Goal: Task Accomplishment & Management: Use online tool/utility

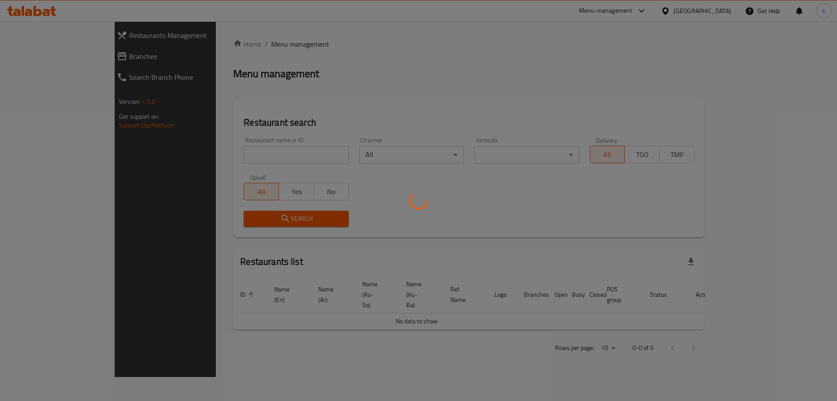
click at [190, 155] on div at bounding box center [418, 200] width 837 height 401
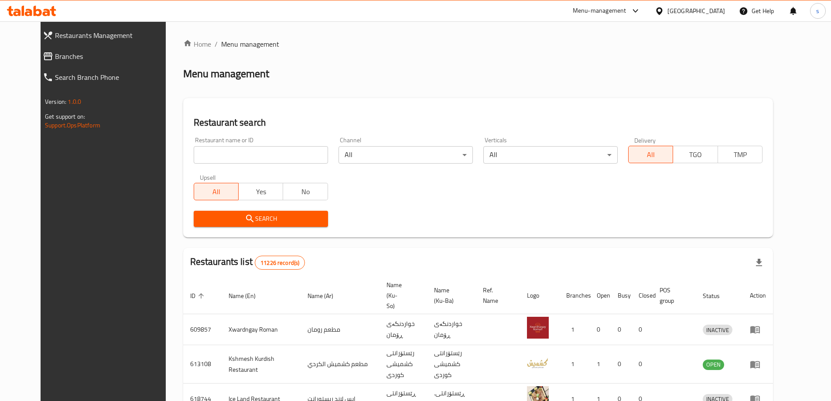
click at [194, 155] on input "search" at bounding box center [261, 154] width 134 height 17
paste input "Indian Food Point, ankawa"
click button "Search" at bounding box center [261, 219] width 134 height 16
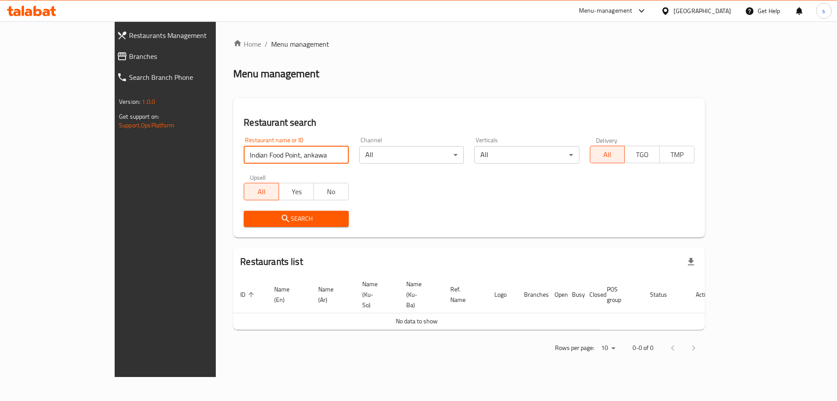
click at [269, 160] on input "Indian Food Point, ankawa" at bounding box center [296, 154] width 105 height 17
type input "Indian Food Point"
click button "Search" at bounding box center [296, 219] width 105 height 16
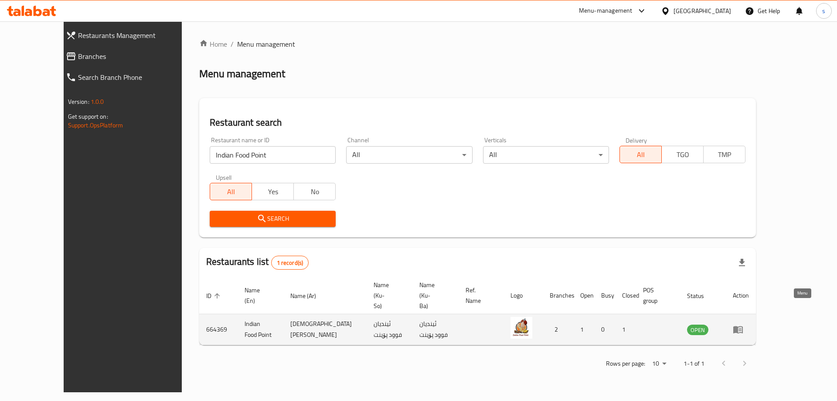
click at [743, 324] on icon "enhanced table" at bounding box center [738, 329] width 10 height 10
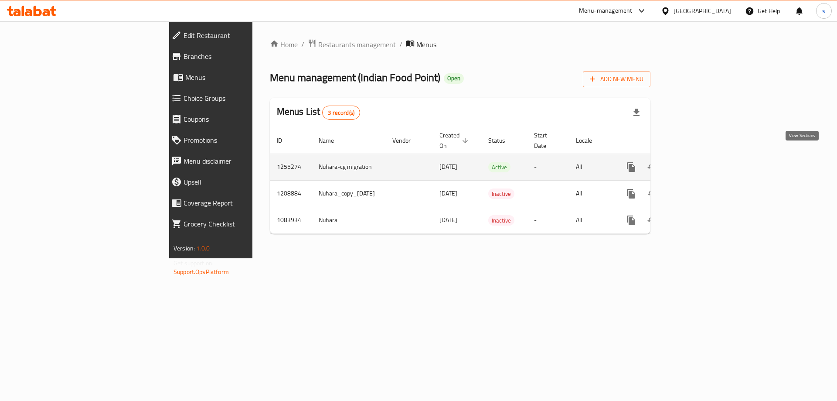
click at [699, 162] on icon "enhanced table" at bounding box center [694, 167] width 10 height 10
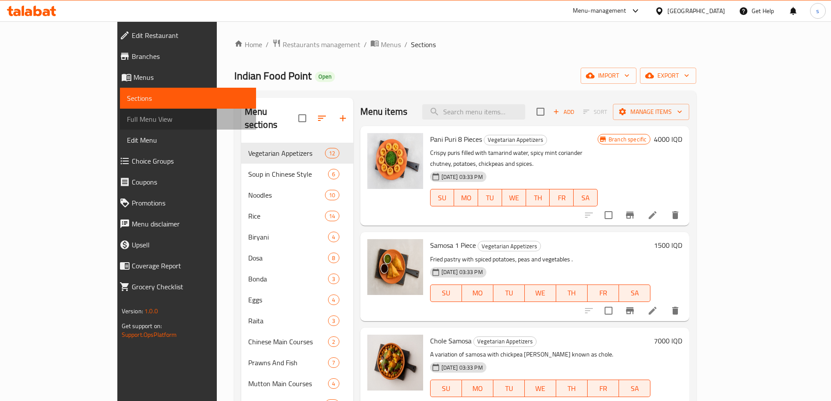
click at [127, 116] on span "Full Menu View" at bounding box center [188, 119] width 122 height 10
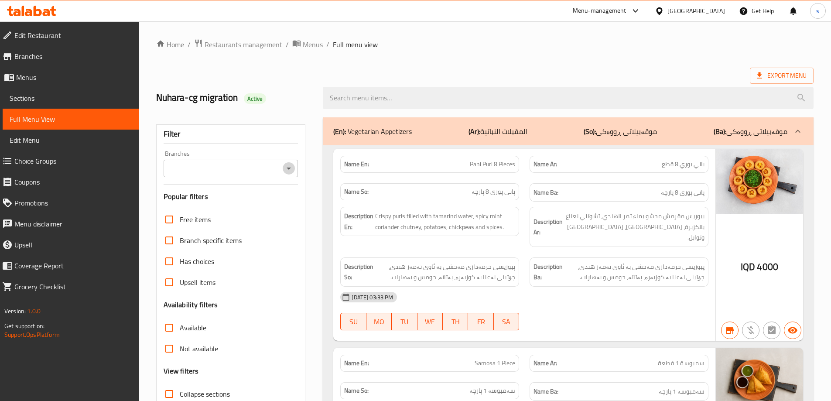
click at [288, 171] on icon "Open" at bounding box center [288, 168] width 10 height 10
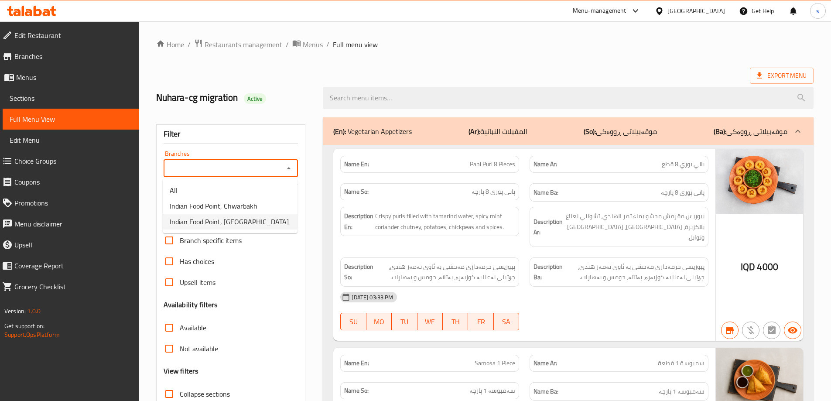
click at [269, 220] on li "Indian Food Point, Ankawa" at bounding box center [230, 222] width 135 height 16
type input "Indian Food Point, Ankawa"
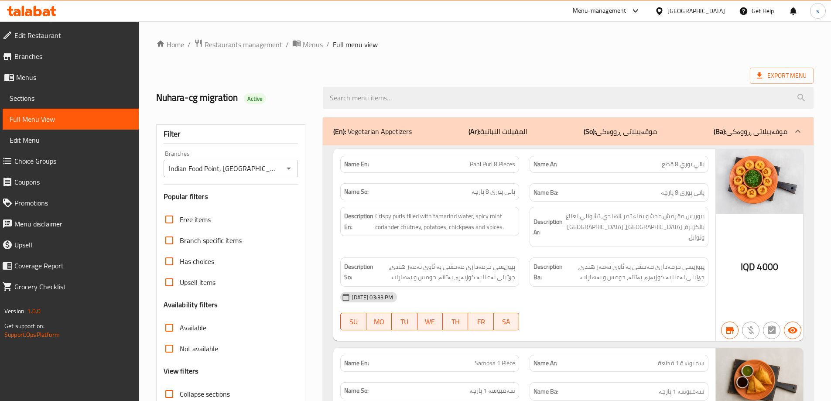
click at [358, 97] on input "search" at bounding box center [568, 98] width 490 height 22
paste input "Paneer Palak"
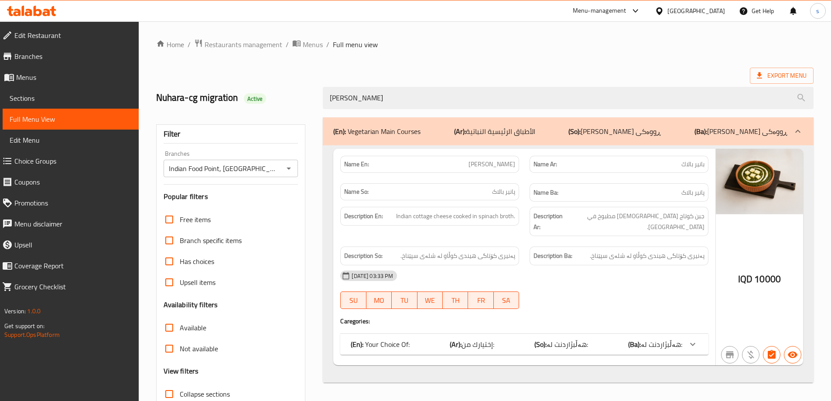
scroll to position [63, 0]
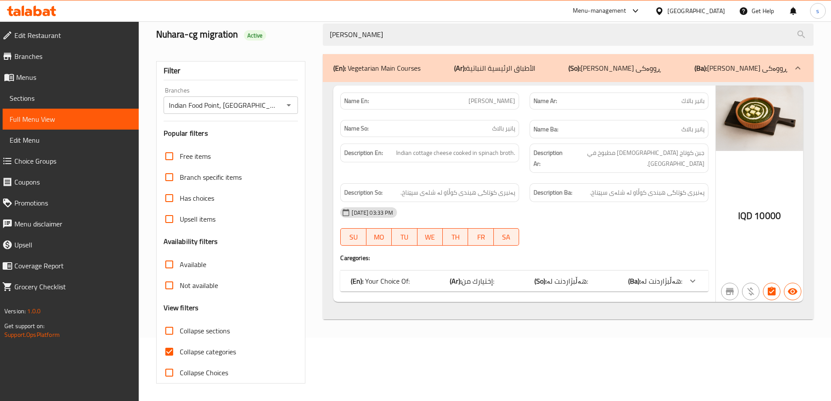
type input "Paneer Palak"
click at [166, 348] on input "Collapse categories" at bounding box center [169, 351] width 21 height 21
checkbox input "false"
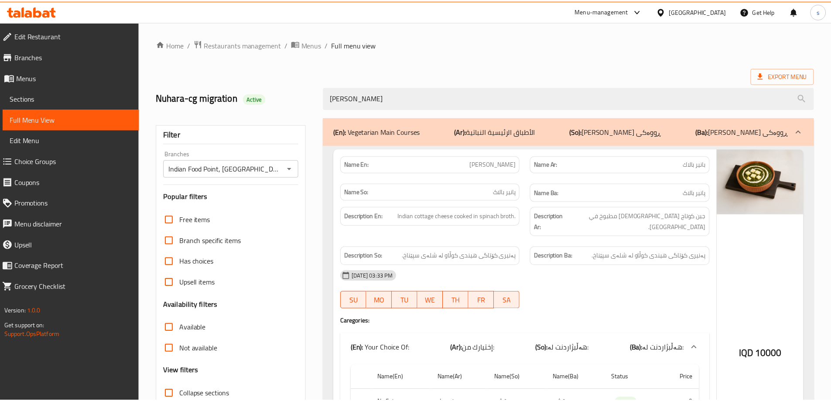
scroll to position [138, 0]
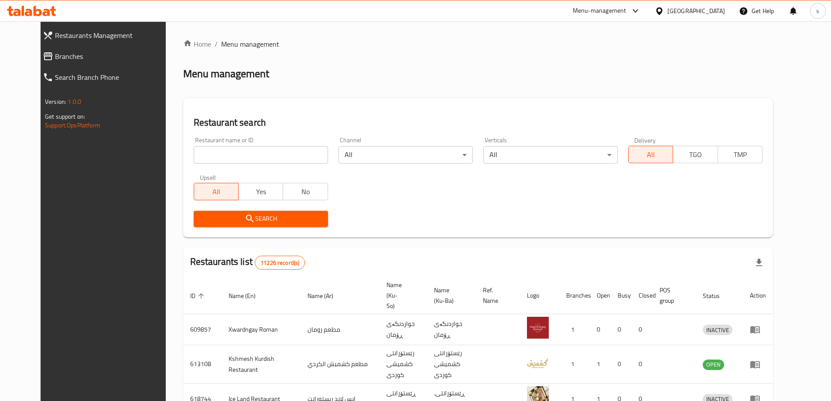
click at [194, 157] on input "search" at bounding box center [261, 154] width 134 height 17
paste input "Super Sauce"
type input "Super Sauce"
click button "Search" at bounding box center [261, 219] width 134 height 16
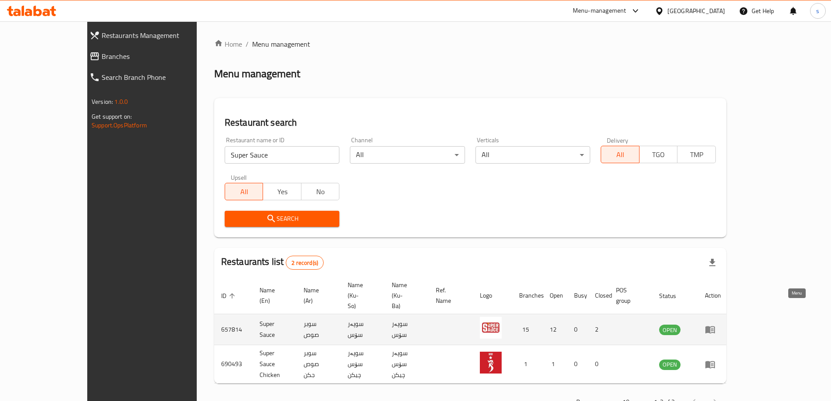
click at [715, 326] on icon "enhanced table" at bounding box center [710, 329] width 10 height 7
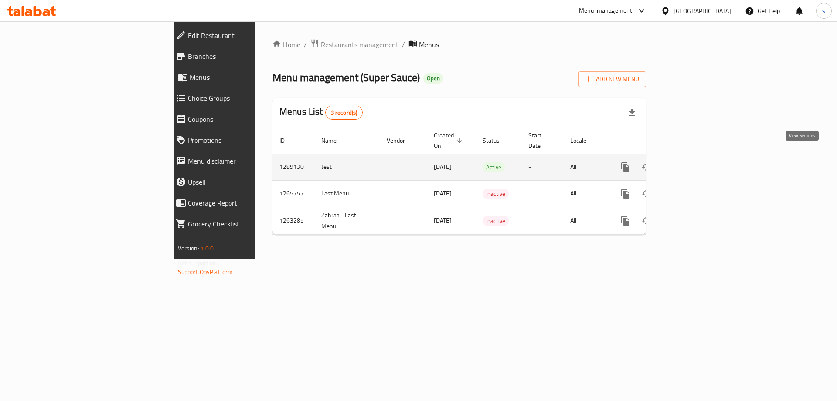
click at [692, 163] on icon "enhanced table" at bounding box center [688, 167] width 8 height 8
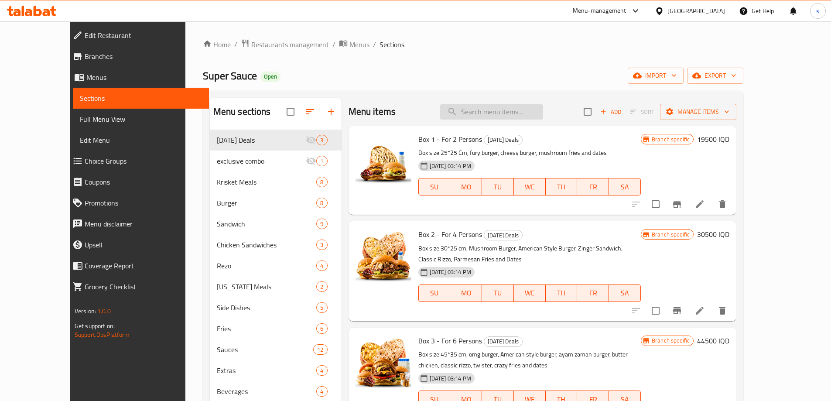
click at [487, 110] on input "search" at bounding box center [491, 111] width 103 height 15
paste input "Crazy Fries"
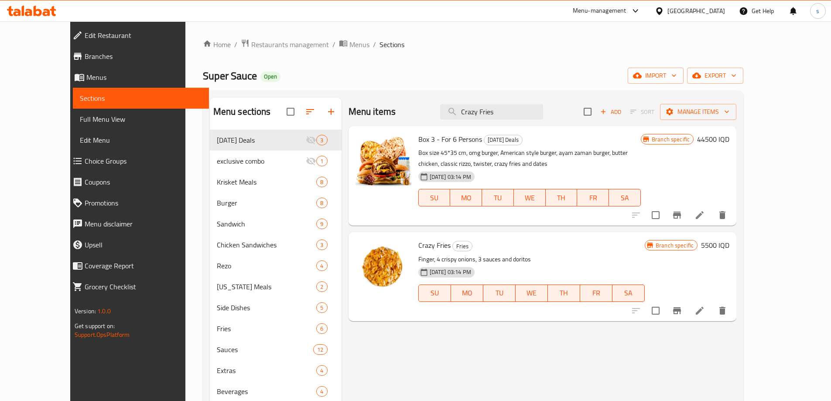
drag, startPoint x: 538, startPoint y: 111, endPoint x: 458, endPoint y: 120, distance: 80.3
click at [458, 120] on div "Menu items Crazy Fries Add Sort Manage items" at bounding box center [542, 112] width 388 height 28
paste input "Double Bite"
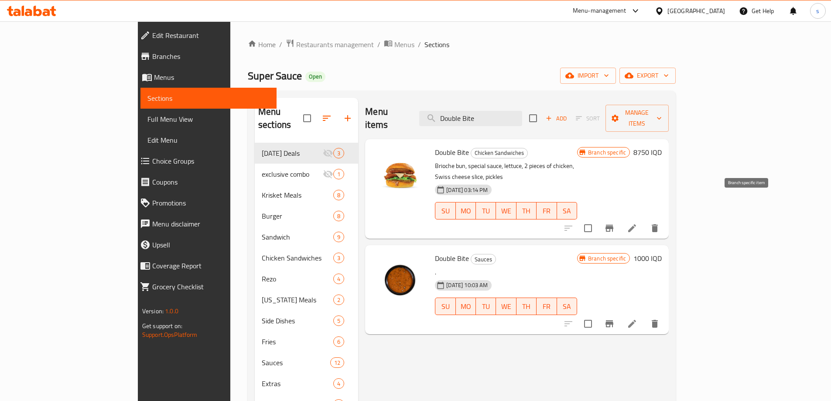
click at [614, 223] on icon "Branch-specific-item" at bounding box center [609, 228] width 10 height 10
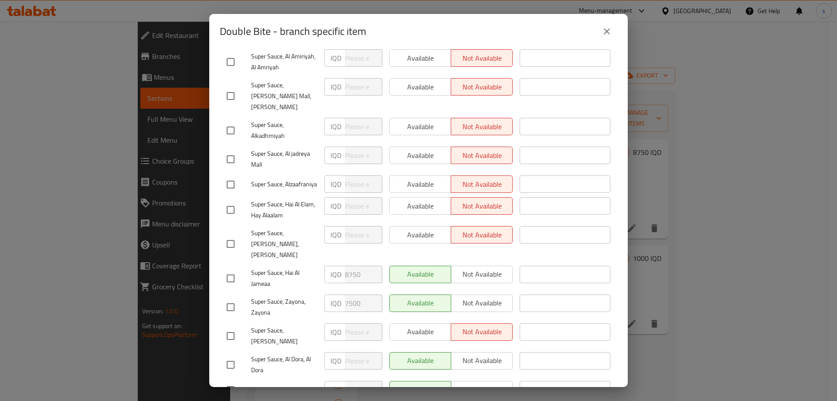
scroll to position [261, 0]
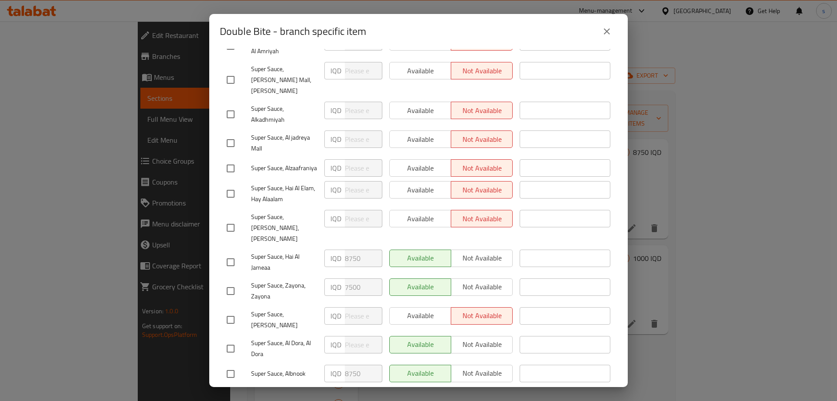
click at [677, 237] on div "Double Bite - branch specific item Double Bite Brioche bun, special sauce, lett…" at bounding box center [418, 200] width 837 height 401
click at [602, 30] on icon "close" at bounding box center [607, 31] width 10 height 10
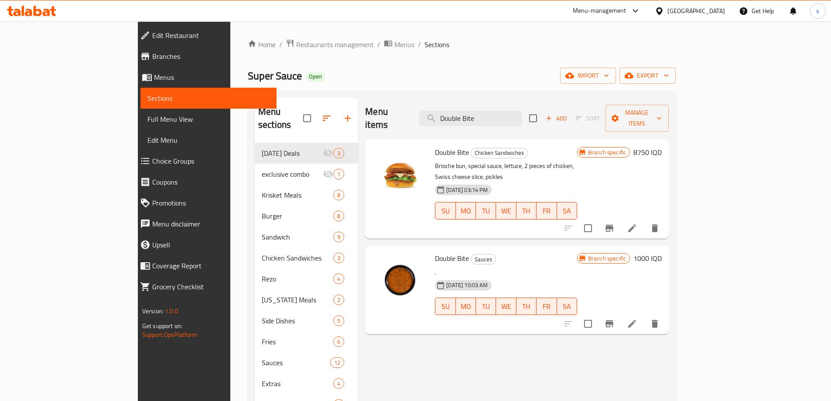
drag, startPoint x: 539, startPoint y: 110, endPoint x: 459, endPoint y: 119, distance: 80.7
click at [459, 119] on div "Menu items Double Bite Add Sort Manage items" at bounding box center [516, 118] width 303 height 41
paste input "Extra Cheese Zinger"
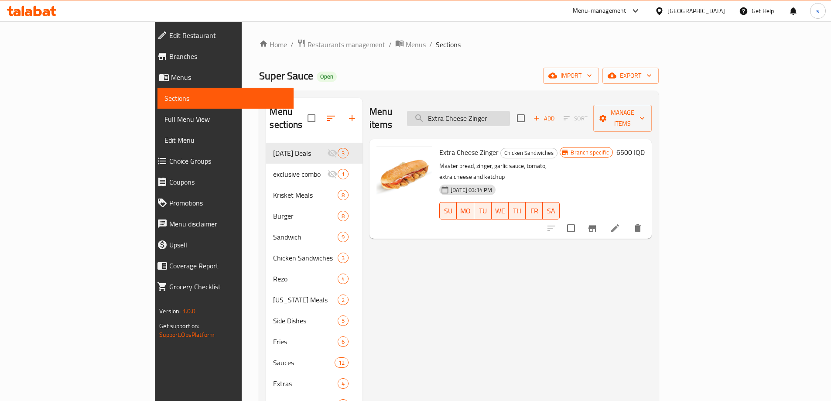
paste input "Boomb"
drag, startPoint x: 550, startPoint y: 115, endPoint x: 481, endPoint y: 117, distance: 69.4
click at [481, 117] on input "Boomber" at bounding box center [458, 118] width 103 height 15
click at [596, 225] on icon "Branch-specific-item" at bounding box center [592, 228] width 8 height 7
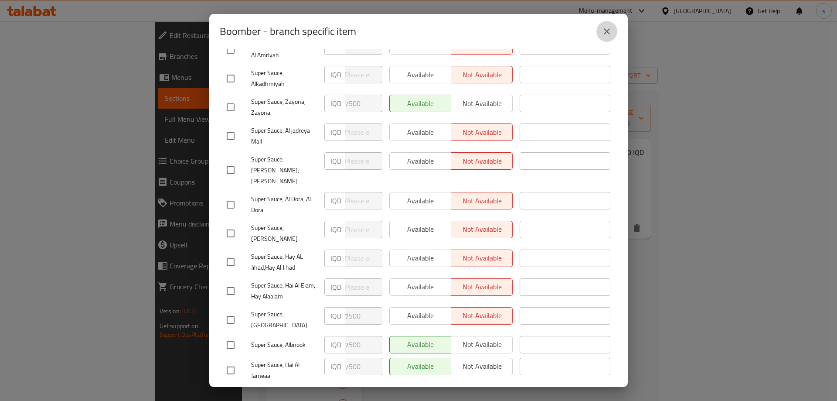
click at [604, 33] on icon "close" at bounding box center [607, 31] width 10 height 10
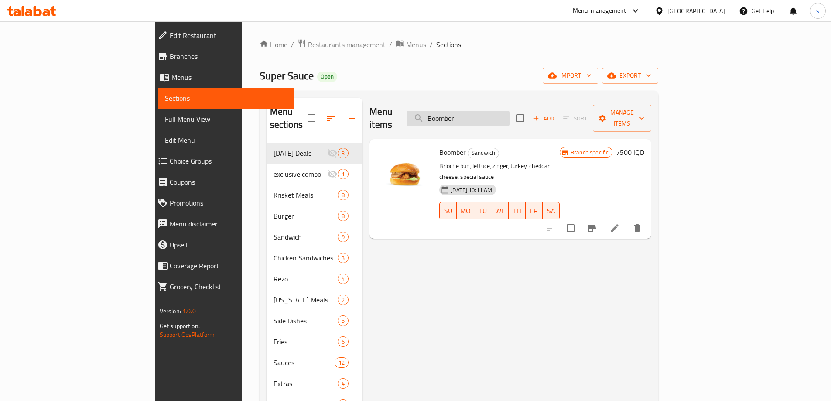
paste input "Toreno Meat"
drag, startPoint x: 524, startPoint y: 113, endPoint x: 466, endPoint y: 113, distance: 57.1
click at [466, 113] on input "Toreno Meat" at bounding box center [457, 118] width 103 height 15
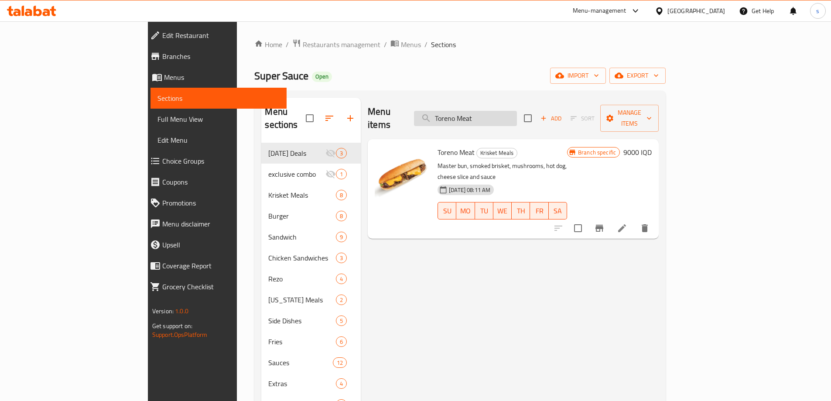
paste input "Chicken Torino Sandwich"
drag, startPoint x: 533, startPoint y: 116, endPoint x: 471, endPoint y: 117, distance: 61.5
click at [471, 117] on input "Chicken Torino Sandwich" at bounding box center [465, 118] width 103 height 15
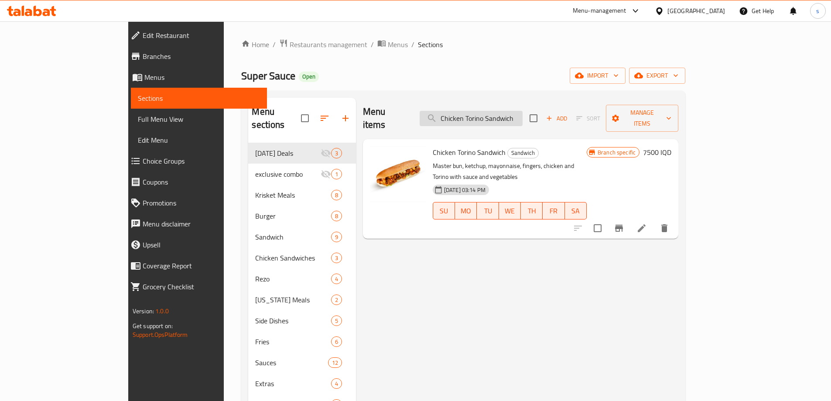
click at [518, 116] on input "Chicken Torino Sandwich" at bounding box center [470, 118] width 103 height 15
paste input "Burger"
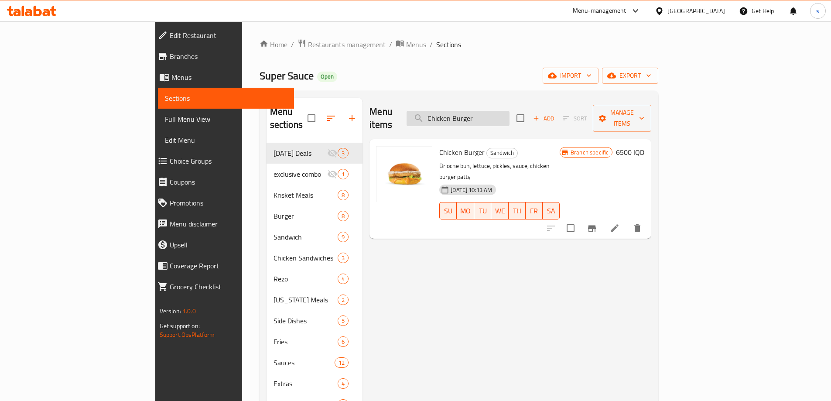
drag, startPoint x: 545, startPoint y: 111, endPoint x: 479, endPoint y: 116, distance: 66.4
click at [479, 116] on input "Chicken Burger" at bounding box center [457, 118] width 103 height 15
paste input "[PERSON_NAME]"
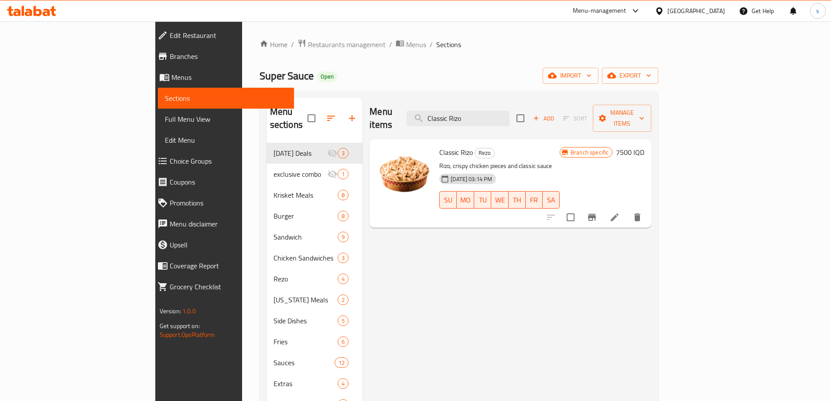
drag, startPoint x: 534, startPoint y: 116, endPoint x: 470, endPoint y: 121, distance: 64.7
click at [470, 121] on div "Menu items Classic [PERSON_NAME] Add Sort Manage items" at bounding box center [510, 118] width 282 height 41
paste input "Twister Sandwich"
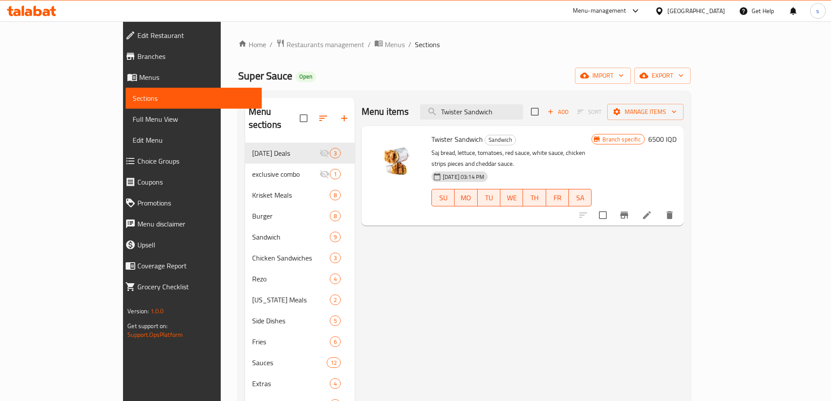
paste input "K Burger"
drag, startPoint x: 543, startPoint y: 114, endPoint x: 479, endPoint y: 120, distance: 63.9
click at [479, 120] on div "Menu items K Burger Add Sort Manage items" at bounding box center [522, 112] width 322 height 28
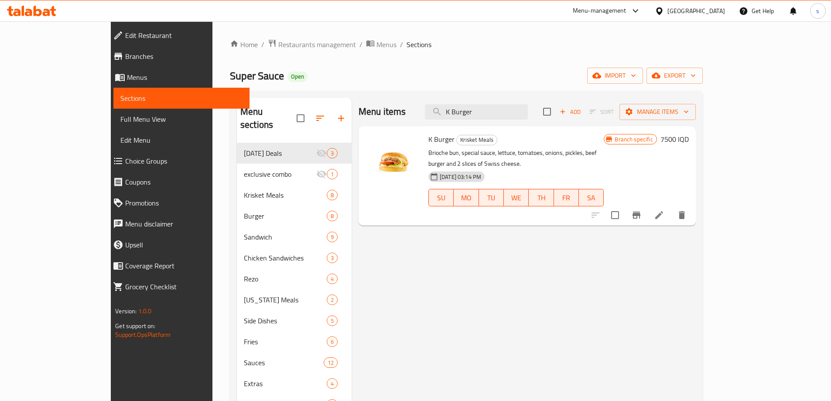
drag, startPoint x: 528, startPoint y: 111, endPoint x: 462, endPoint y: 121, distance: 66.6
click at [462, 121] on div "Menu items K Burger Add Sort Manage items" at bounding box center [526, 112] width 337 height 28
paste input "Nashvile K Combo"
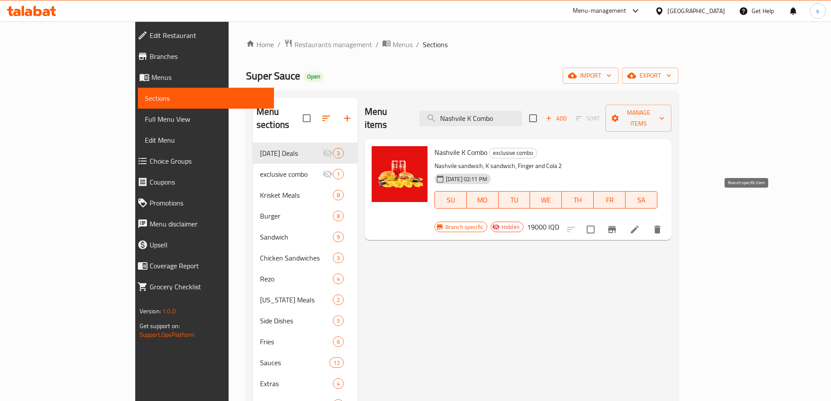
type input "Nashvile K Combo"
click at [617, 224] on icon "Branch-specific-item" at bounding box center [611, 229] width 10 height 10
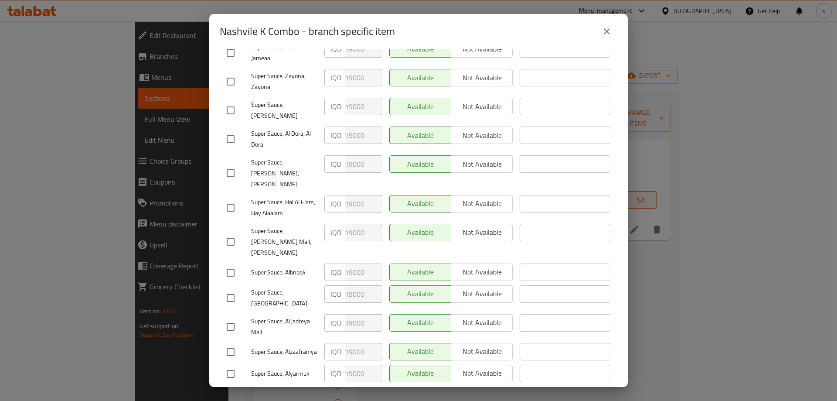
click at [698, 248] on div "Nashvile K Combo - branch specific item Nashvile K Combo Nashvile sandwich, K s…" at bounding box center [418, 200] width 837 height 401
click at [608, 32] on icon "close" at bounding box center [607, 31] width 6 height 6
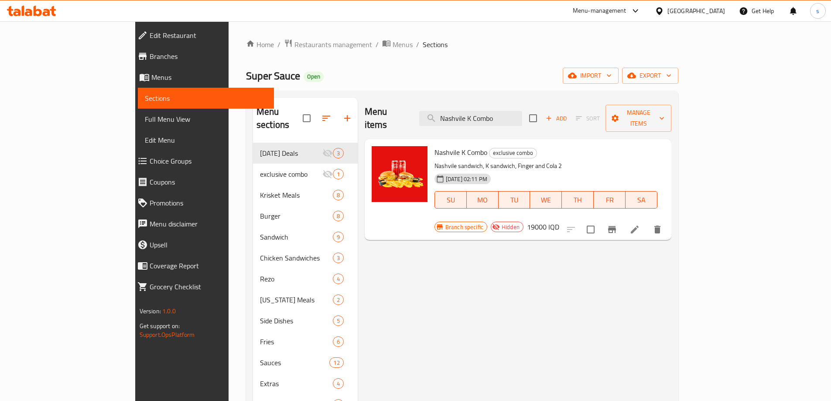
drag, startPoint x: 541, startPoint y: 108, endPoint x: 459, endPoint y: 110, distance: 81.6
click at [459, 110] on div "Menu items Nashvile K Combo Add Sort Manage items" at bounding box center [517, 118] width 306 height 41
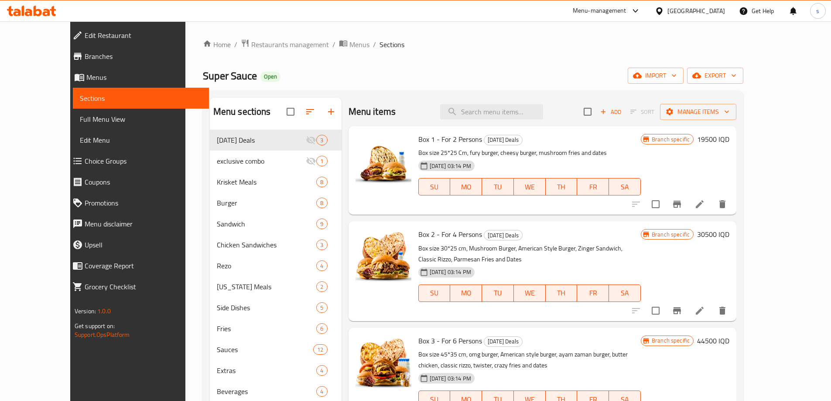
paste input "Double Bite"
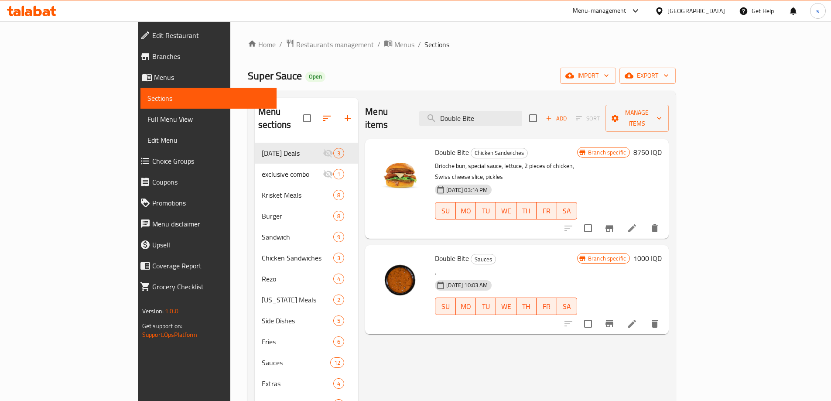
type input "Double Bite"
click at [636, 224] on icon at bounding box center [632, 228] width 8 height 8
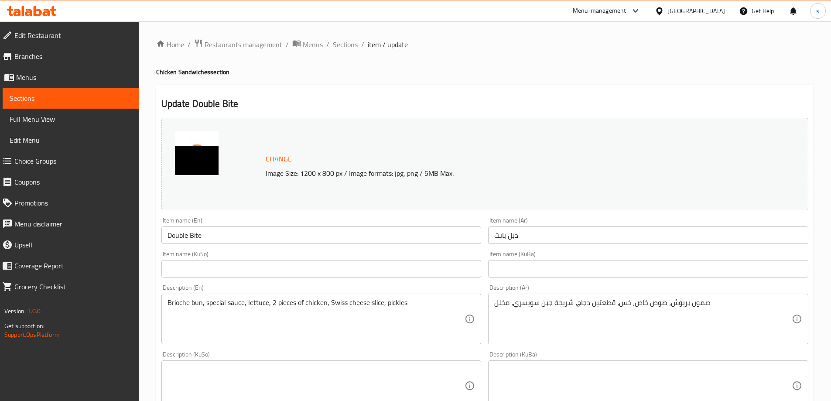
click at [52, 91] on link "Sections" at bounding box center [71, 98] width 136 height 21
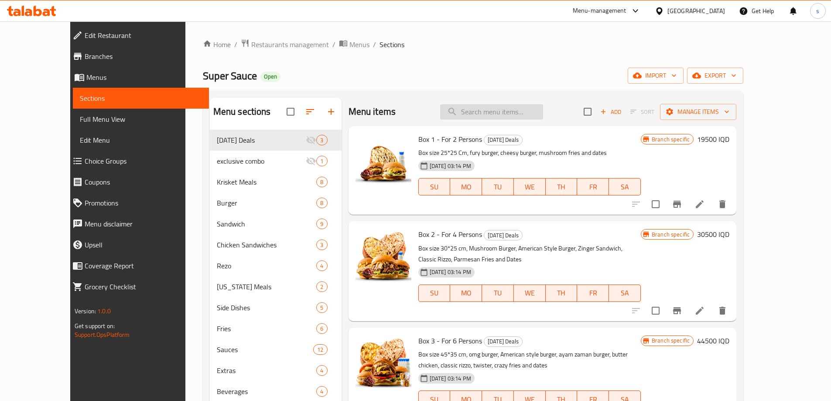
click at [500, 107] on input "search" at bounding box center [491, 111] width 103 height 15
paste input "Crazy Fries"
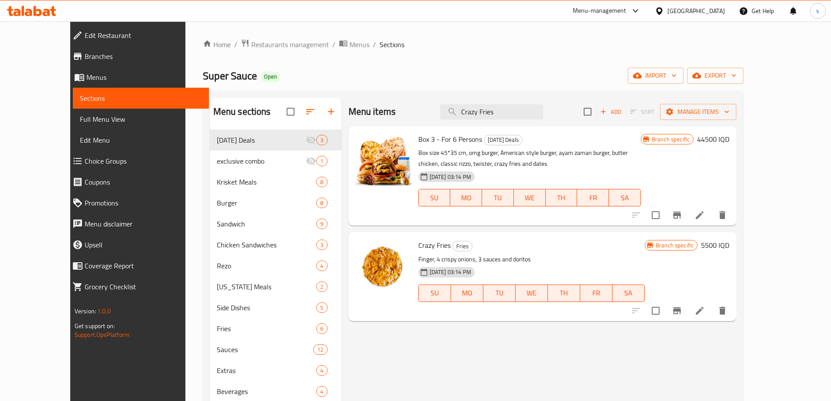
type input "Crazy Fries"
click at [711, 315] on li at bounding box center [699, 311] width 24 height 16
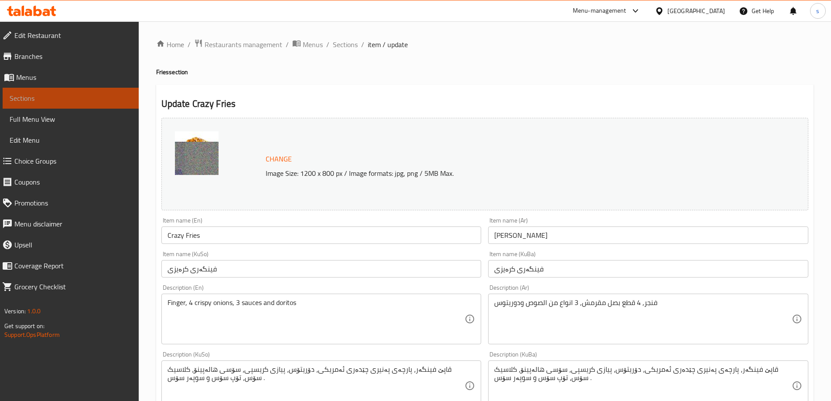
click at [70, 100] on span "Sections" at bounding box center [71, 98] width 122 height 10
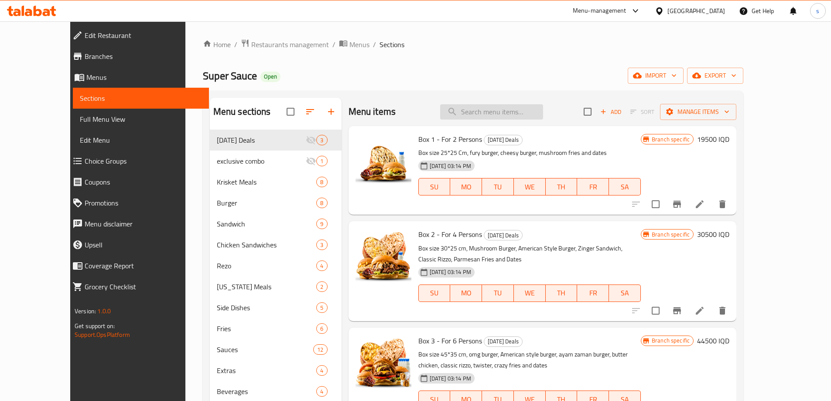
click at [529, 112] on input "search" at bounding box center [491, 111] width 103 height 15
paste input "Extra Cheese Zinger"
type input "Extra Cheese Zinger"
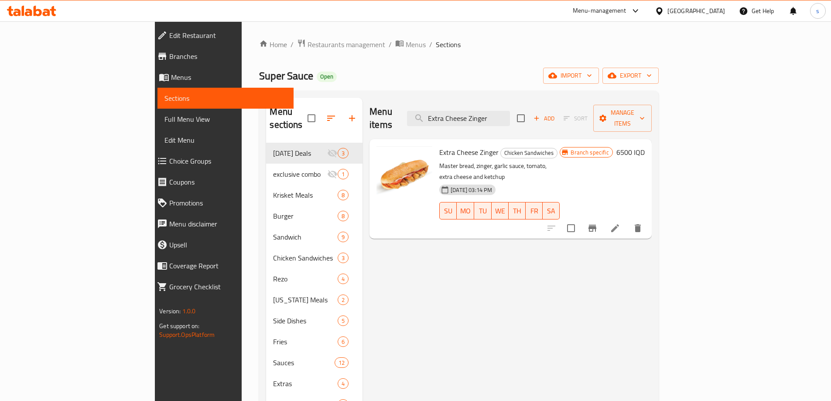
click at [620, 223] on icon at bounding box center [614, 228] width 10 height 10
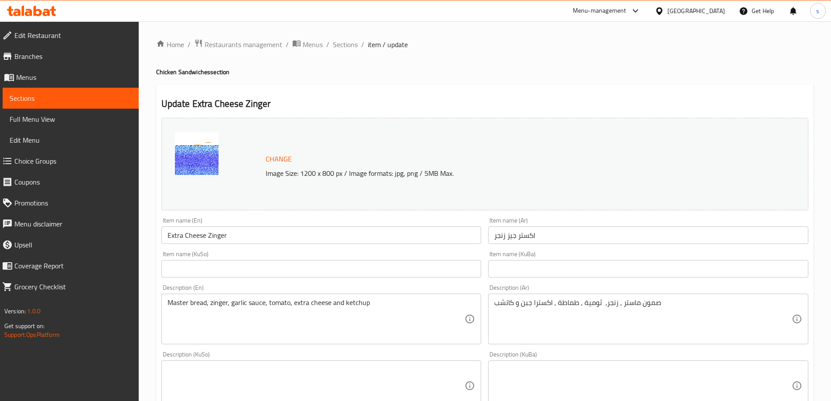
click at [24, 97] on span "Sections" at bounding box center [71, 98] width 122 height 10
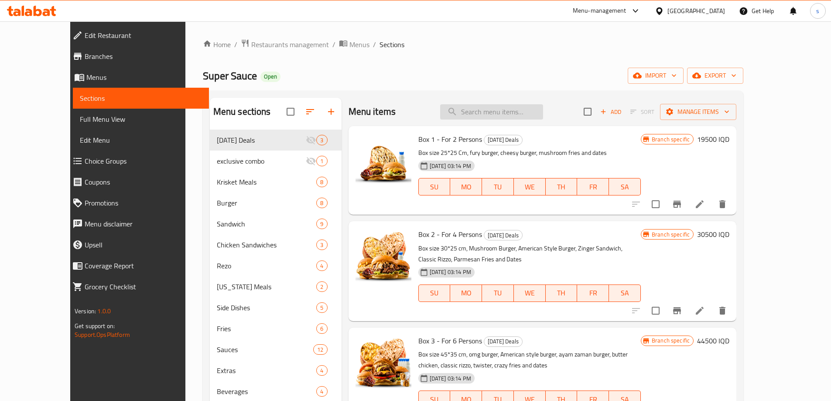
click at [500, 109] on input "search" at bounding box center [491, 111] width 103 height 15
paste input "Boomber"
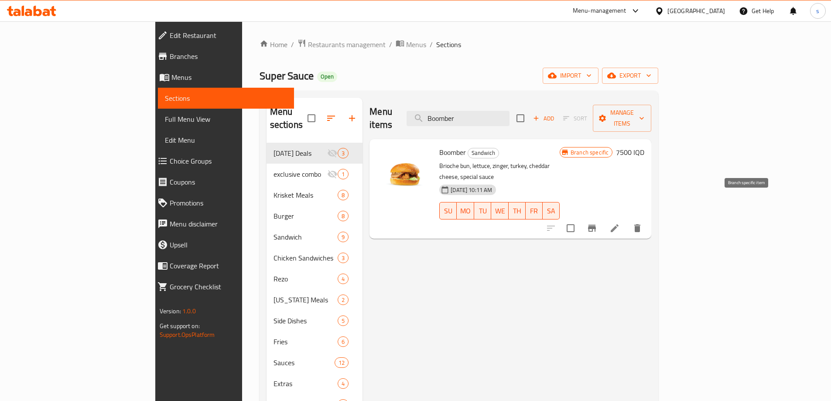
type input "Boomber"
click at [626, 220] on li at bounding box center [614, 228] width 24 height 16
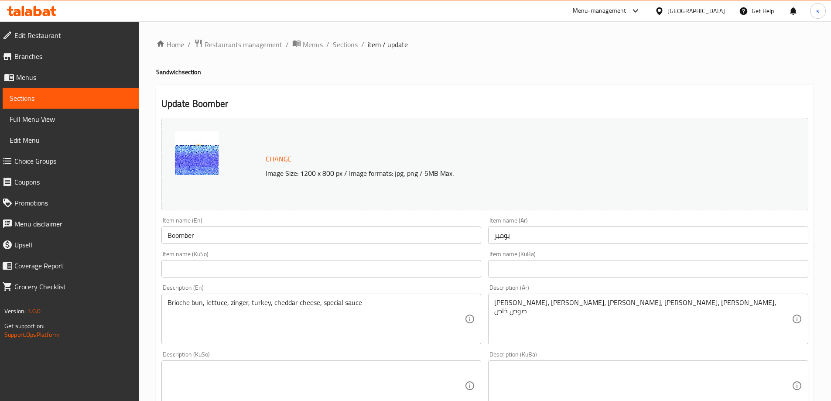
click at [84, 95] on span "Sections" at bounding box center [71, 98] width 122 height 10
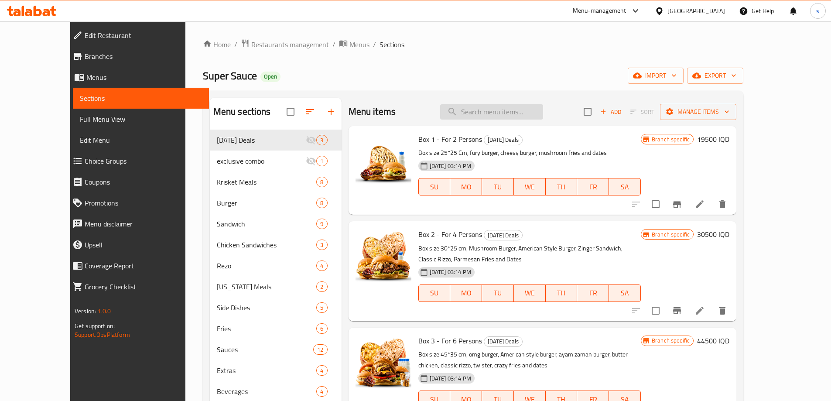
click at [506, 111] on input "search" at bounding box center [491, 111] width 103 height 15
paste input "Toreno Meat"
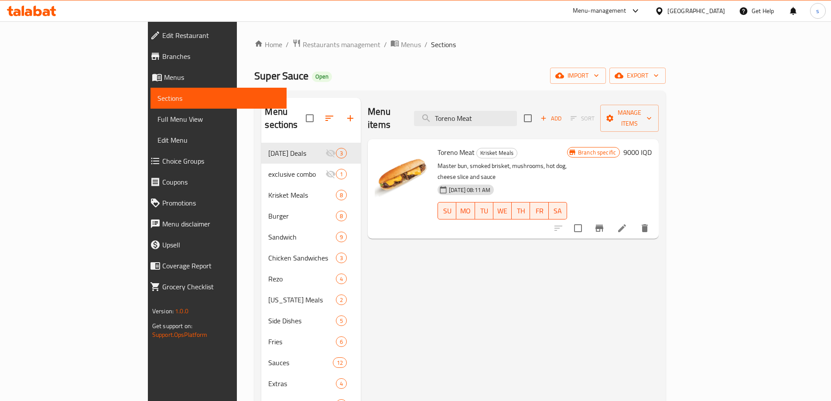
type input "Toreno Meat"
click at [627, 223] on icon at bounding box center [621, 228] width 10 height 10
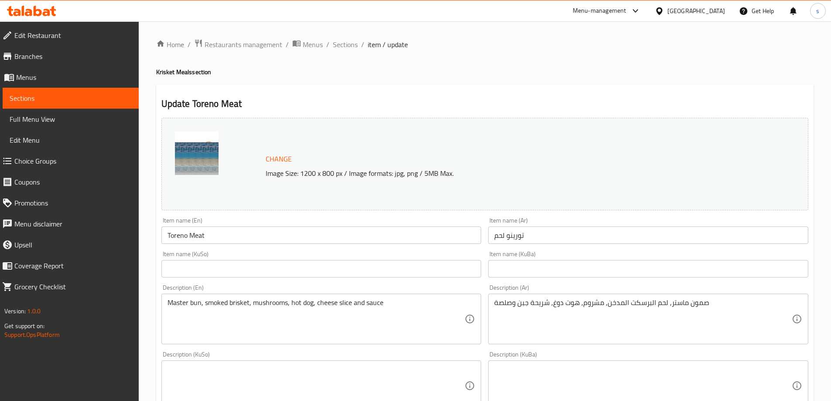
click at [76, 99] on span "Sections" at bounding box center [71, 98] width 122 height 10
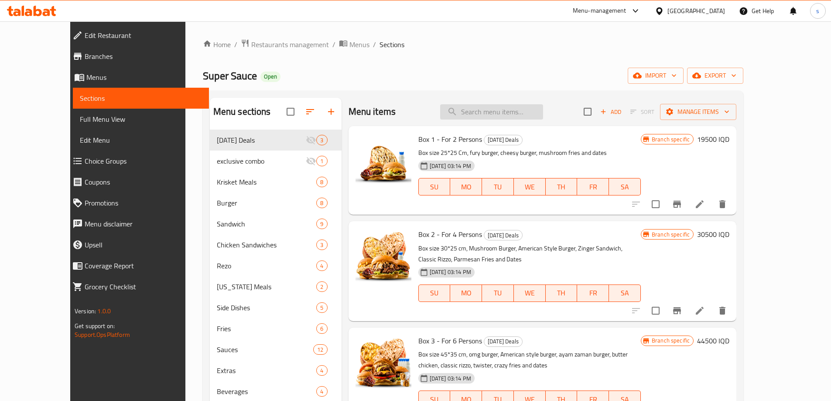
click at [540, 116] on input "search" at bounding box center [491, 111] width 103 height 15
paste input "Chicken Torino Sandwich"
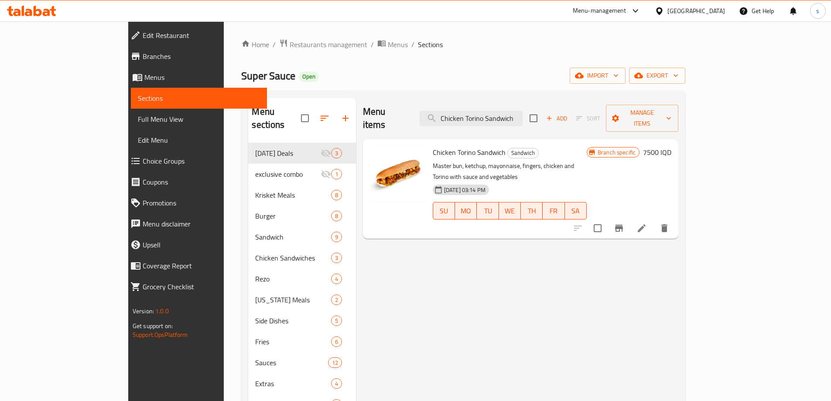
type input "Chicken Torino Sandwich"
click at [647, 223] on icon at bounding box center [641, 228] width 10 height 10
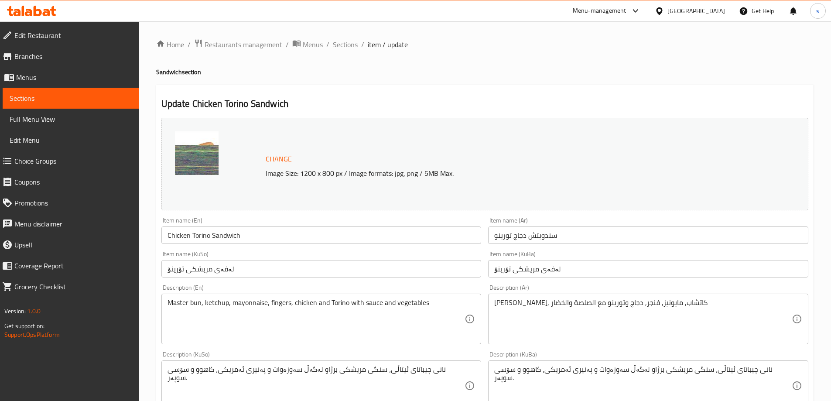
click at [94, 94] on span "Sections" at bounding box center [71, 98] width 122 height 10
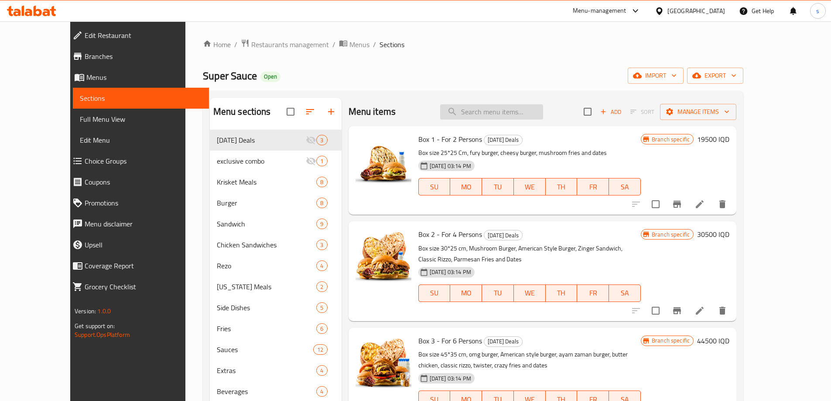
click at [499, 113] on input "search" at bounding box center [491, 111] width 103 height 15
paste input "Chicken Burger"
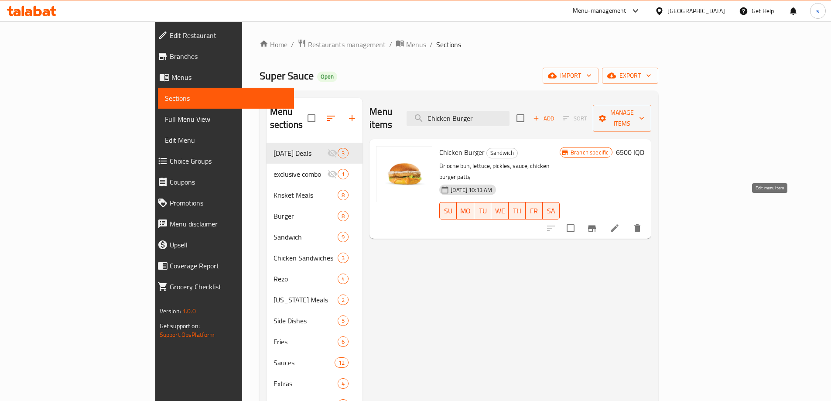
type input "Chicken Burger"
click at [620, 223] on icon at bounding box center [614, 228] width 10 height 10
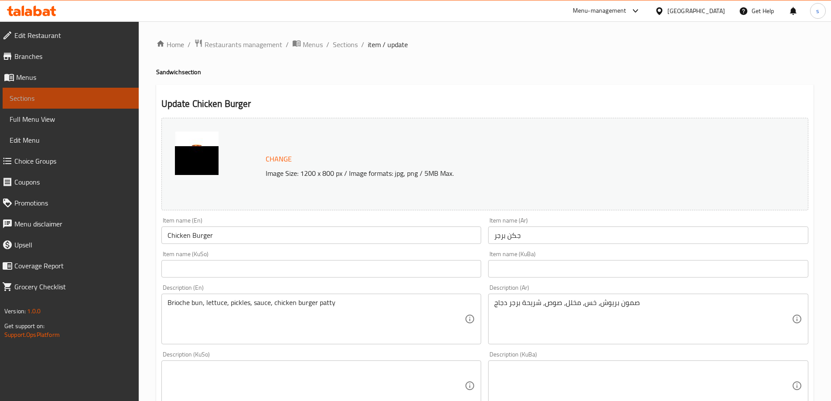
click at [54, 98] on span "Sections" at bounding box center [71, 98] width 122 height 10
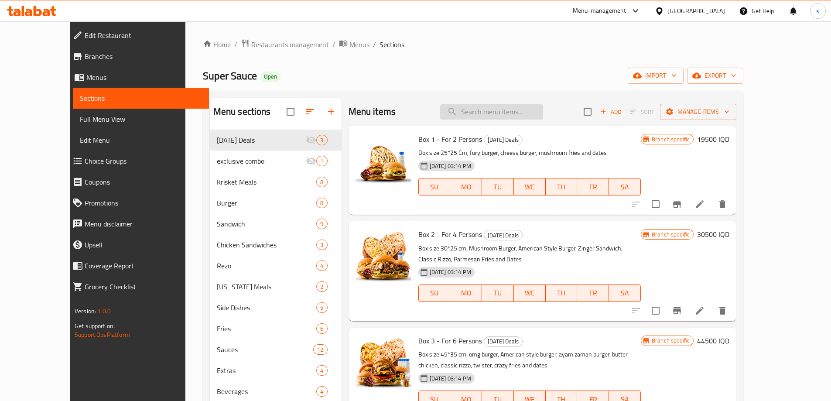
click at [543, 113] on input "search" at bounding box center [491, 111] width 103 height 15
paste input "Classic Rizo"
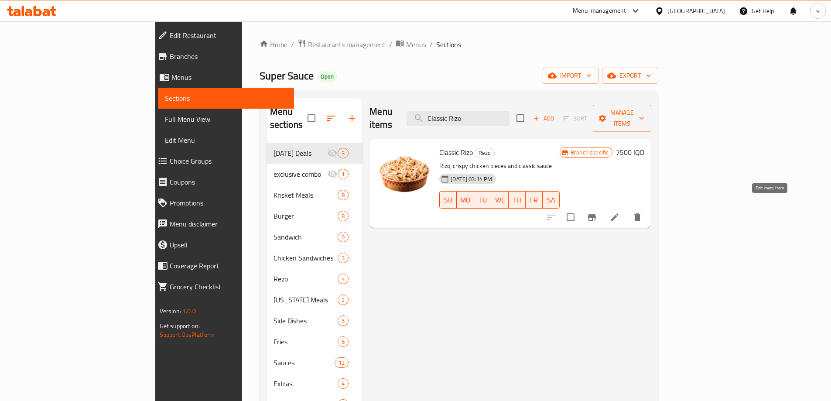
type input "Classic Rizo"
click at [618, 213] on icon at bounding box center [614, 217] width 8 height 8
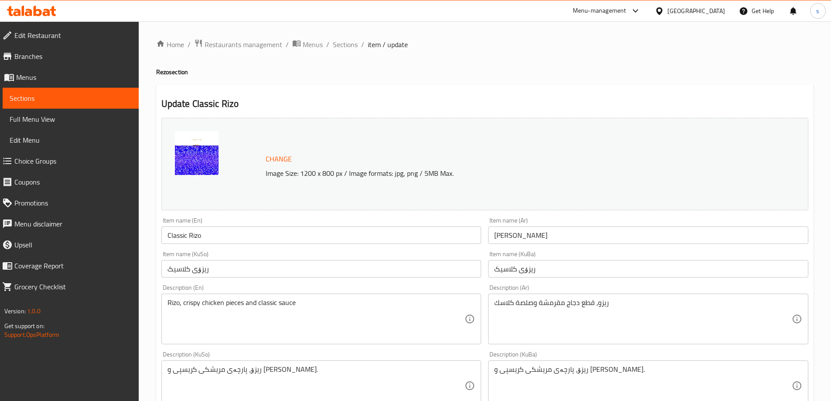
scroll to position [42, 0]
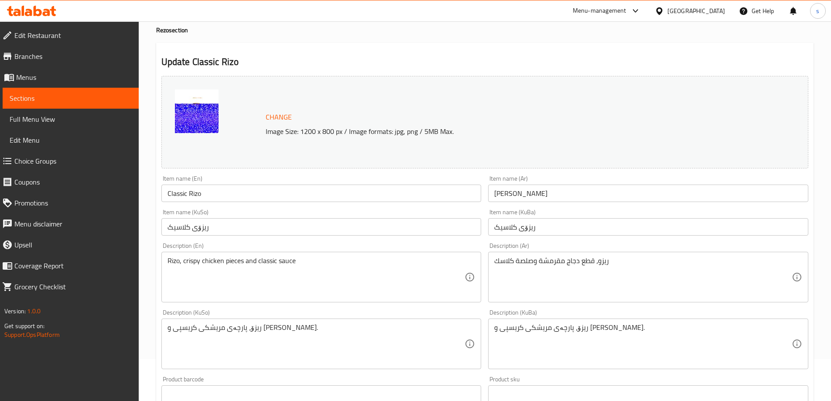
click at [66, 96] on span "Sections" at bounding box center [71, 98] width 122 height 10
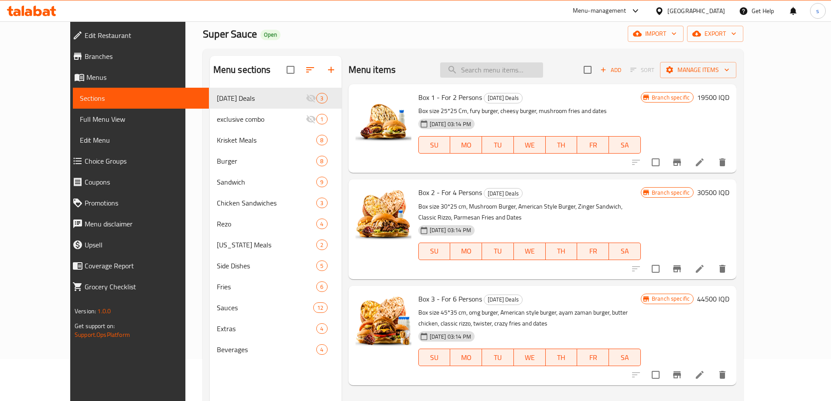
click at [510, 65] on input "search" at bounding box center [491, 69] width 103 height 15
paste input "Twister Sandwich"
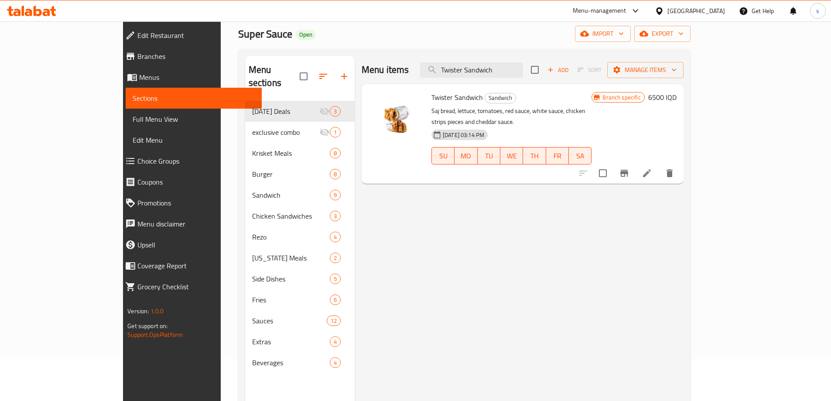
type input "Twister Sandwich"
click at [650, 169] on icon at bounding box center [647, 173] width 8 height 8
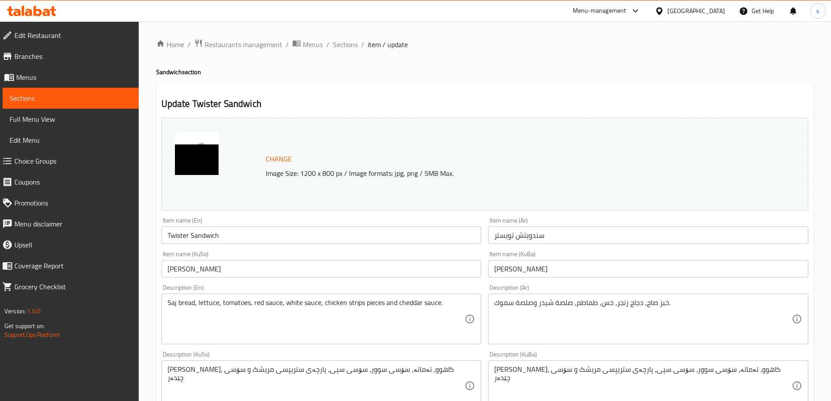
click at [59, 99] on span "Sections" at bounding box center [71, 98] width 122 height 10
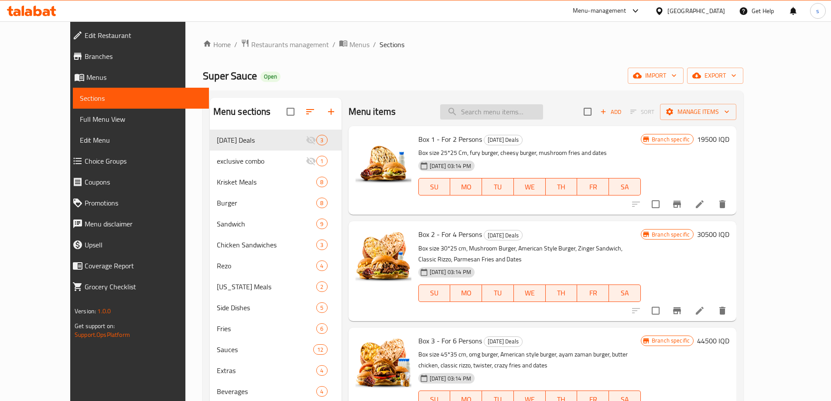
click at [508, 109] on input "search" at bounding box center [491, 111] width 103 height 15
paste input "K Burger"
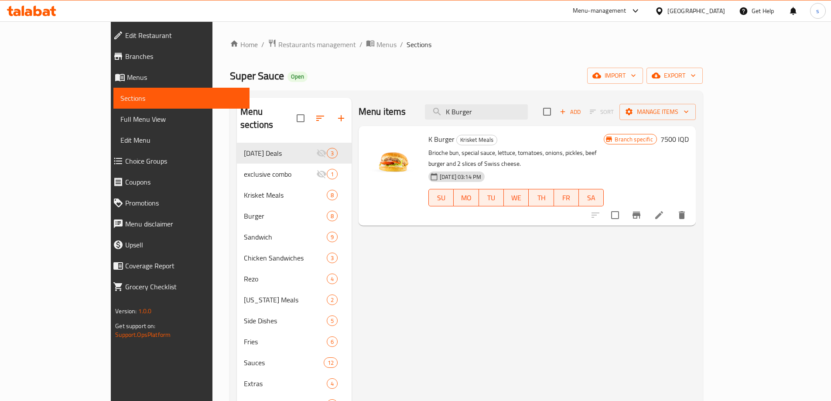
type input "K Burger"
click at [664, 210] on icon at bounding box center [659, 215] width 10 height 10
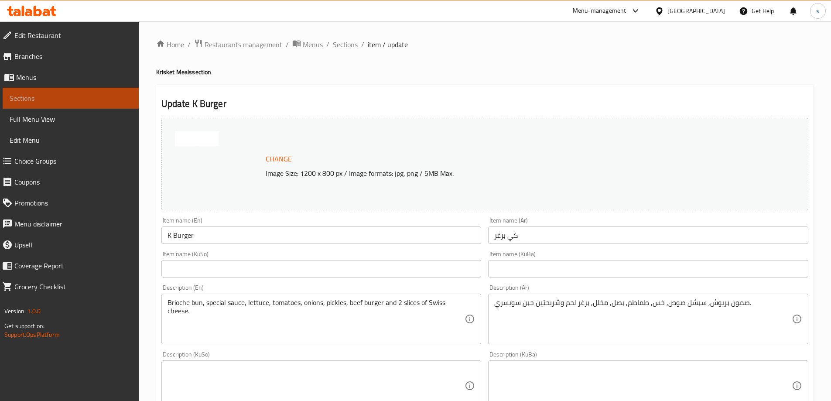
click at [34, 97] on span "Sections" at bounding box center [71, 98] width 122 height 10
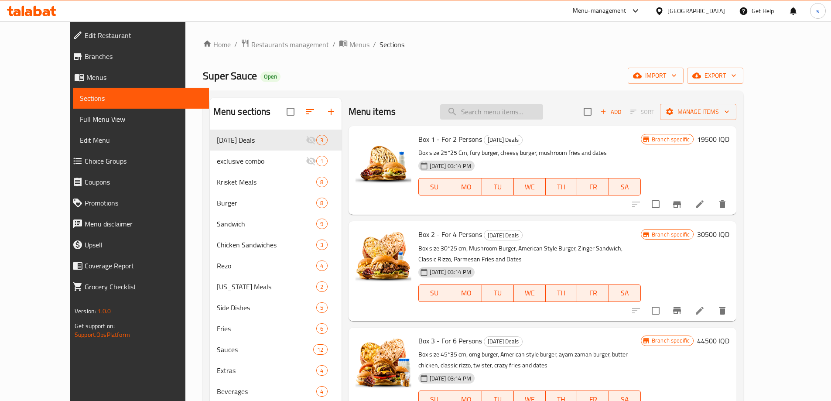
click at [501, 117] on input "search" at bounding box center [491, 111] width 103 height 15
paste input "Crazy Fries"
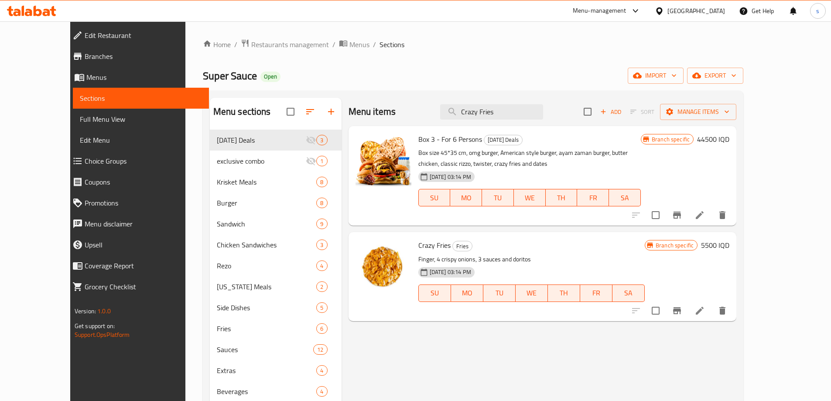
type input "Crazy Fries"
click at [705, 306] on icon at bounding box center [699, 310] width 10 height 10
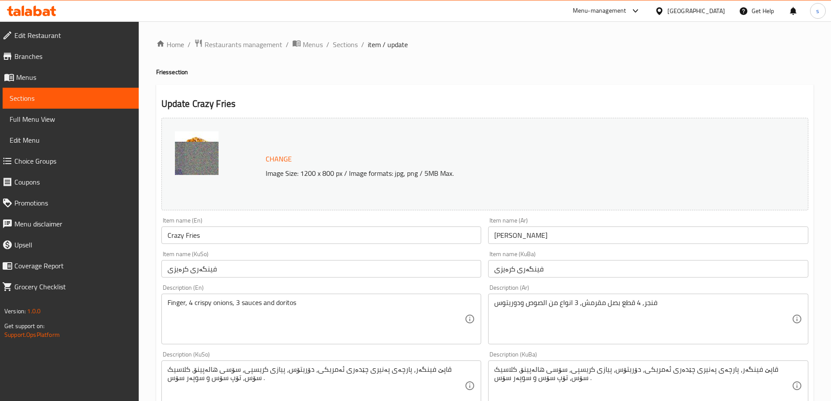
click at [18, 96] on span "Sections" at bounding box center [71, 98] width 122 height 10
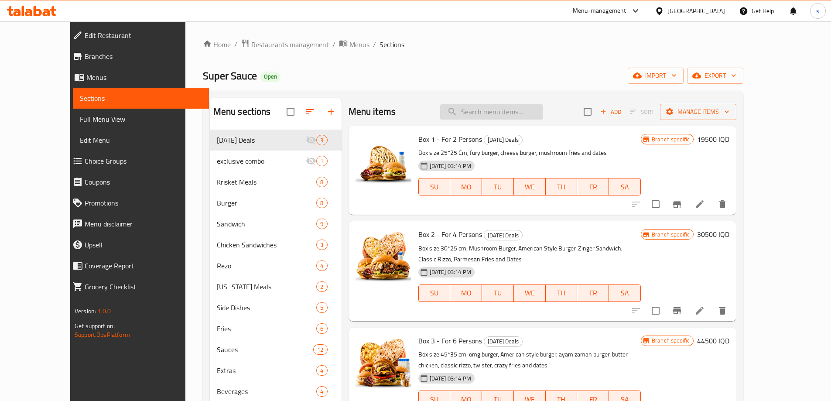
click at [486, 107] on input "search" at bounding box center [491, 111] width 103 height 15
paste input "Double Bite"
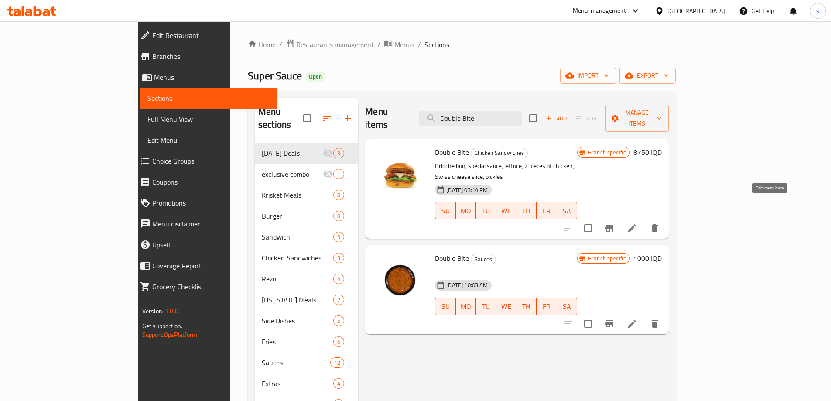
type input "Double Bite"
click at [636, 224] on icon at bounding box center [632, 228] width 8 height 8
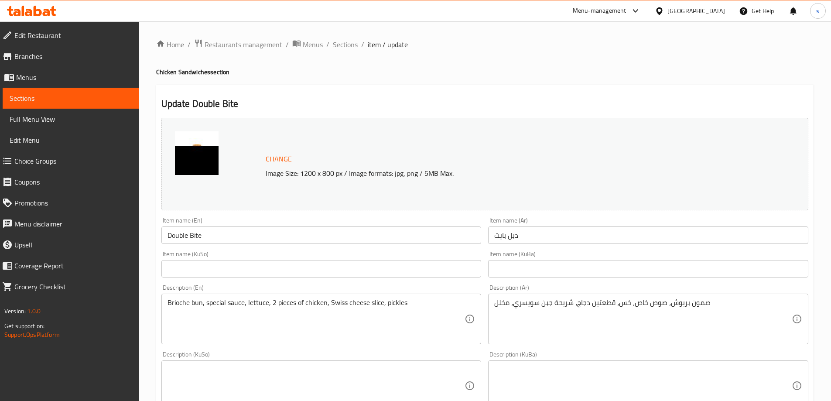
click at [37, 101] on span "Sections" at bounding box center [71, 98] width 122 height 10
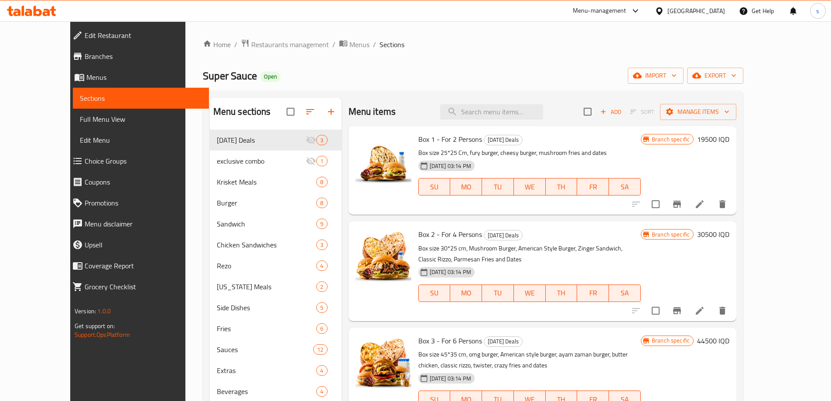
click at [536, 103] on div "Menu items Add Sort Manage items" at bounding box center [542, 112] width 388 height 28
click at [532, 111] on input "search" at bounding box center [491, 111] width 103 height 15
paste input "Crazy Fries"
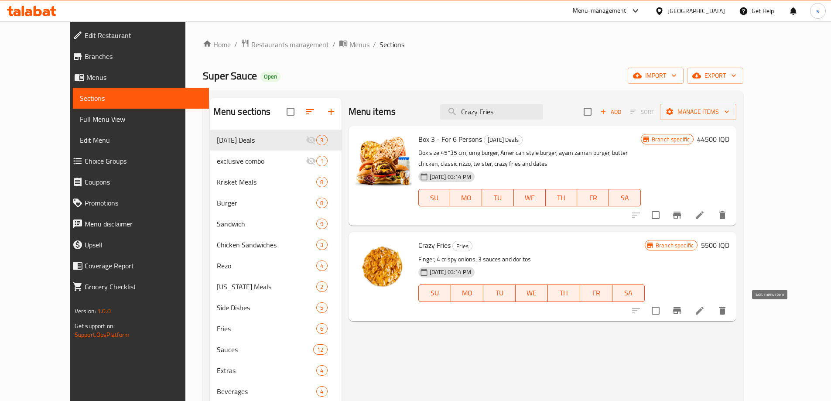
type input "Crazy Fries"
click at [705, 310] on icon at bounding box center [699, 310] width 10 height 10
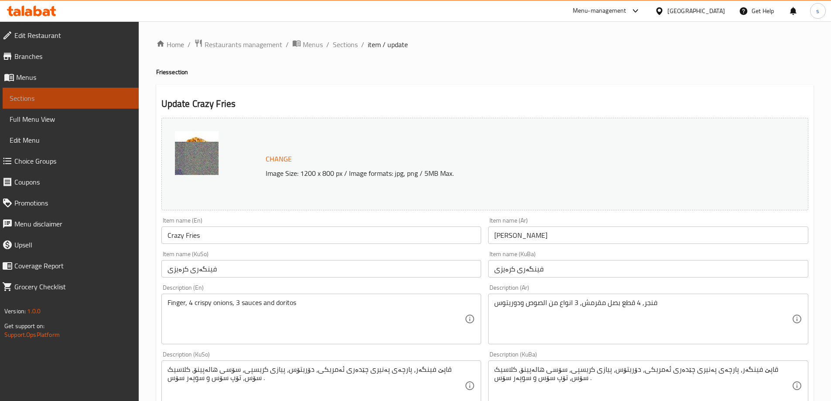
click at [76, 99] on span "Sections" at bounding box center [71, 98] width 122 height 10
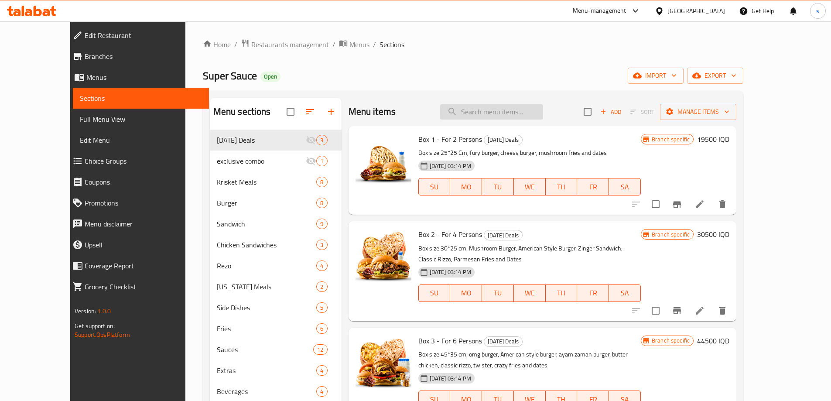
click at [500, 117] on input "search" at bounding box center [491, 111] width 103 height 15
paste input "Extra Cheese Zinger"
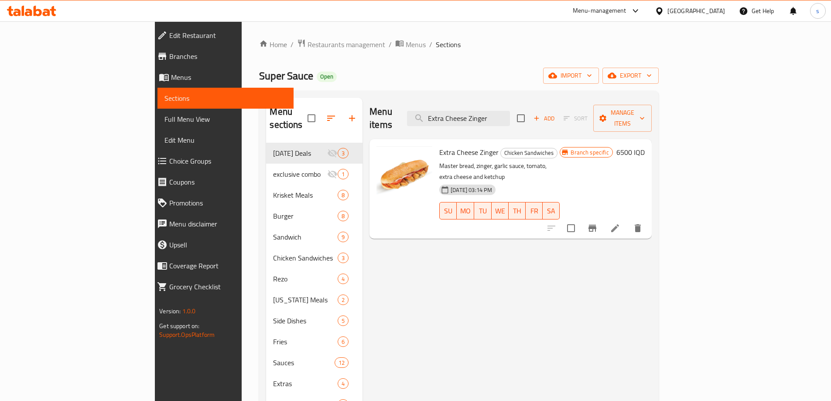
type input "Extra Cheese Zinger"
click at [620, 223] on icon at bounding box center [614, 228] width 10 height 10
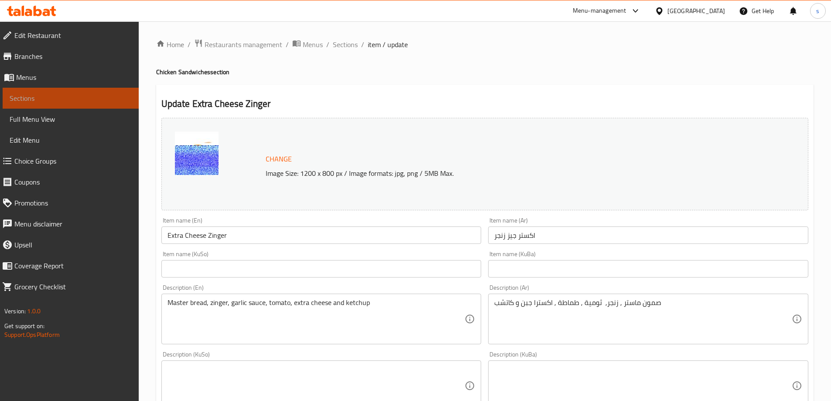
click at [27, 95] on span "Sections" at bounding box center [71, 98] width 122 height 10
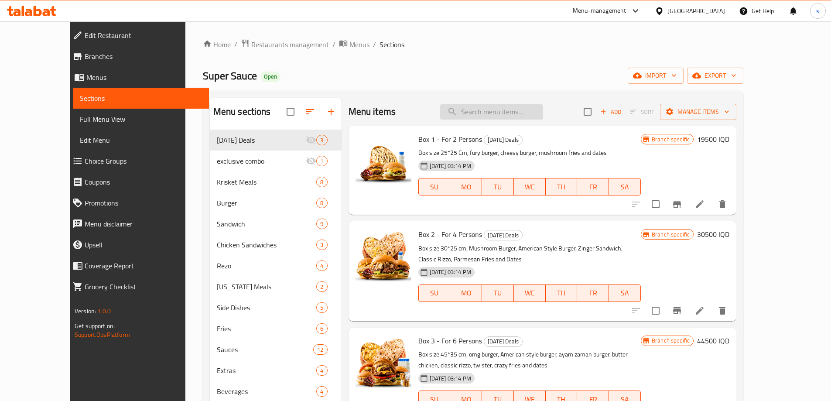
click at [520, 109] on input "search" at bounding box center [491, 111] width 103 height 15
paste input "Boomber"
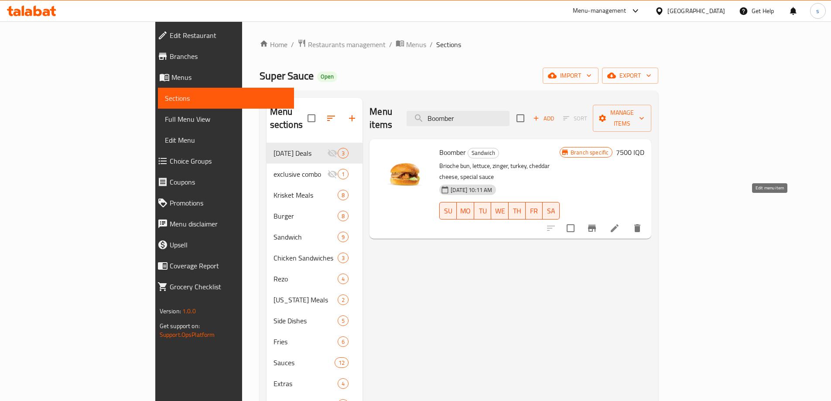
type input "Boomber"
click at [620, 223] on icon at bounding box center [614, 228] width 10 height 10
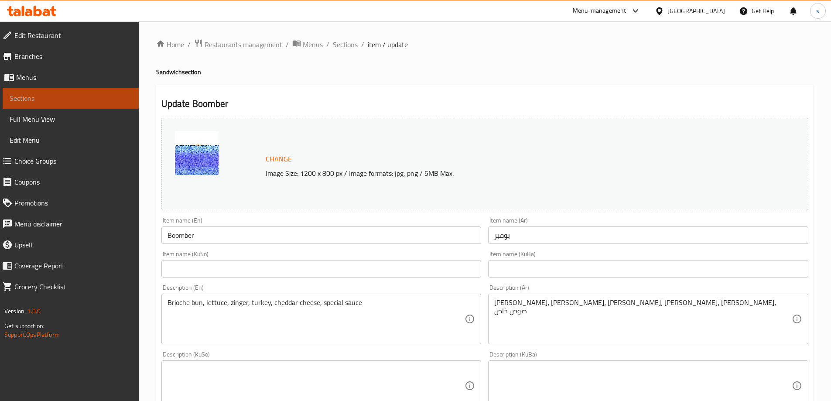
click at [59, 98] on span "Sections" at bounding box center [71, 98] width 122 height 10
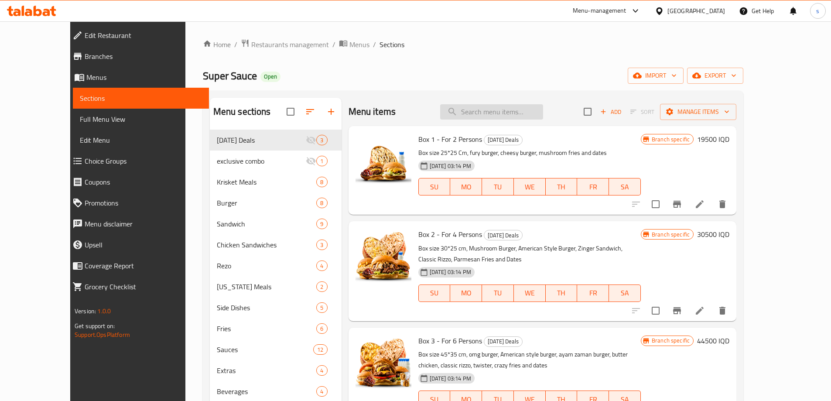
click at [536, 109] on input "search" at bounding box center [491, 111] width 103 height 15
paste input "Toreno Meat"
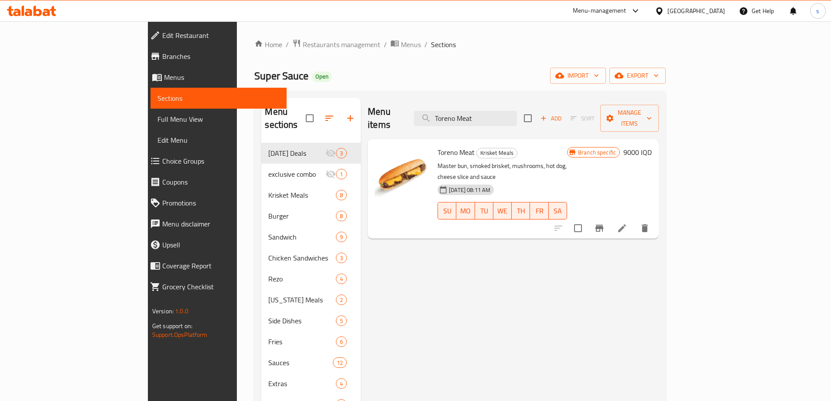
type input "Toreno Meat"
click at [627, 223] on icon at bounding box center [621, 228] width 10 height 10
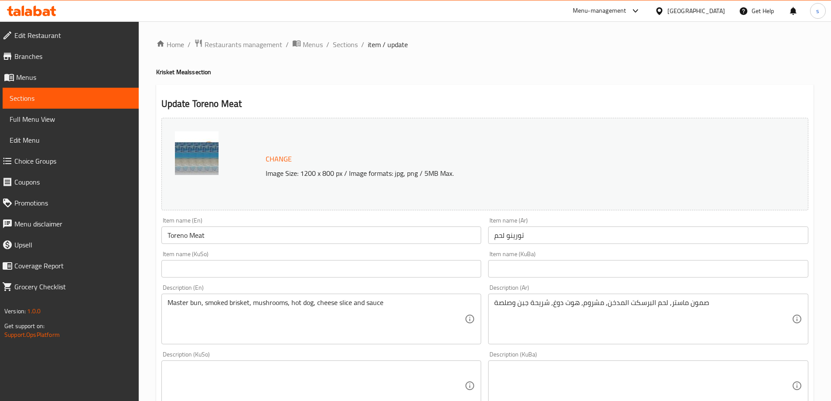
click at [64, 96] on span "Sections" at bounding box center [71, 98] width 122 height 10
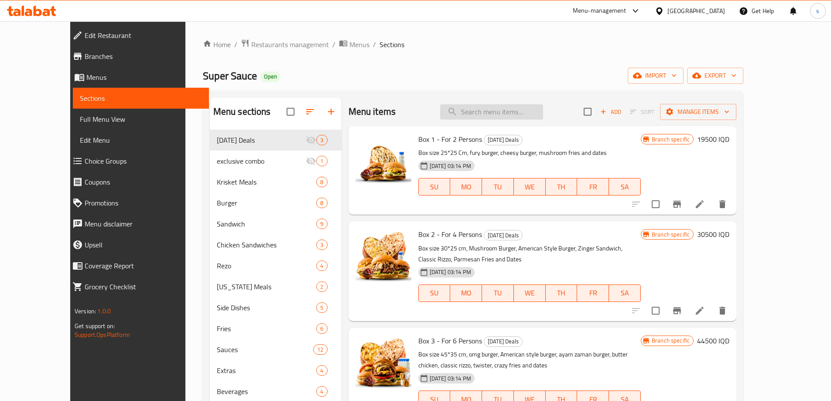
click at [536, 116] on input "search" at bounding box center [491, 111] width 103 height 15
paste input "Chicken Torino Sandwich"
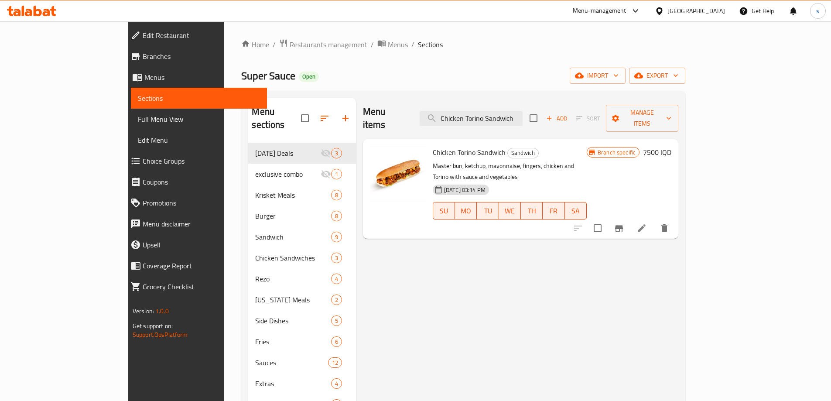
type input "Chicken Torino Sandwich"
click at [654, 220] on li at bounding box center [641, 228] width 24 height 16
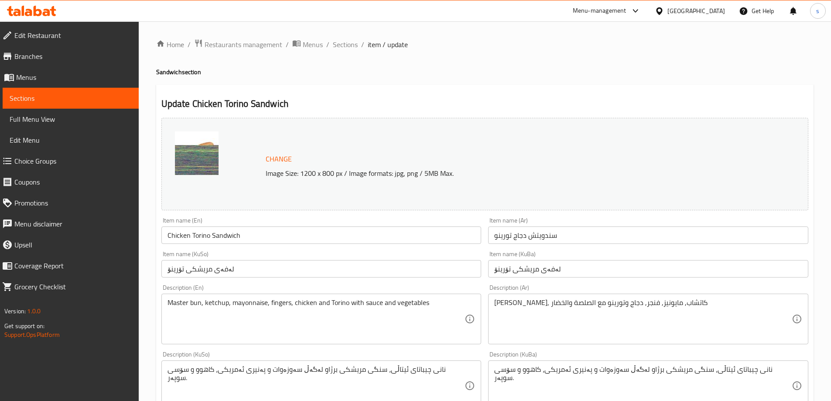
click at [74, 95] on span "Sections" at bounding box center [71, 98] width 122 height 10
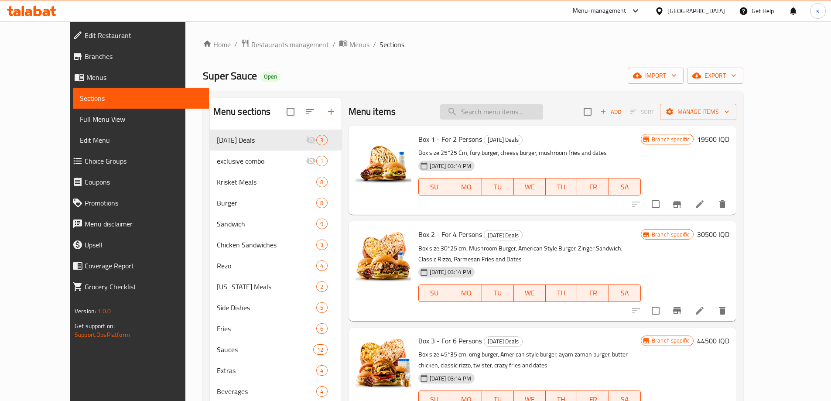
click at [515, 113] on input "search" at bounding box center [491, 111] width 103 height 15
paste input "Chicken Burger"
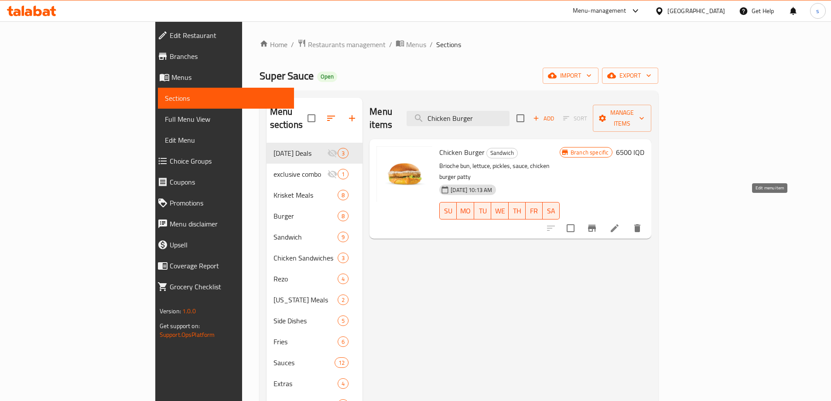
type input "Chicken Burger"
click at [618, 224] on icon at bounding box center [614, 228] width 8 height 8
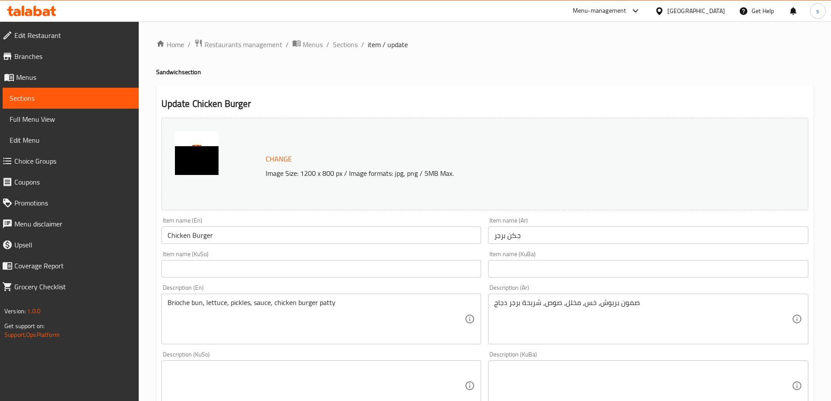
click at [82, 92] on link "Sections" at bounding box center [71, 98] width 136 height 21
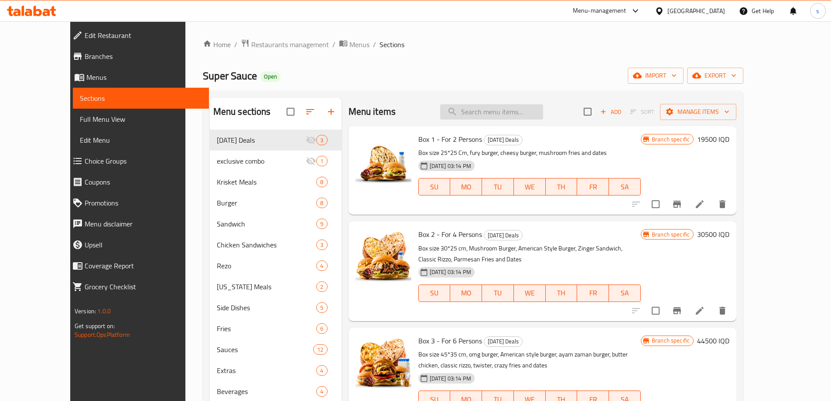
click at [527, 113] on input "search" at bounding box center [491, 111] width 103 height 15
paste input "Classic Rizo"
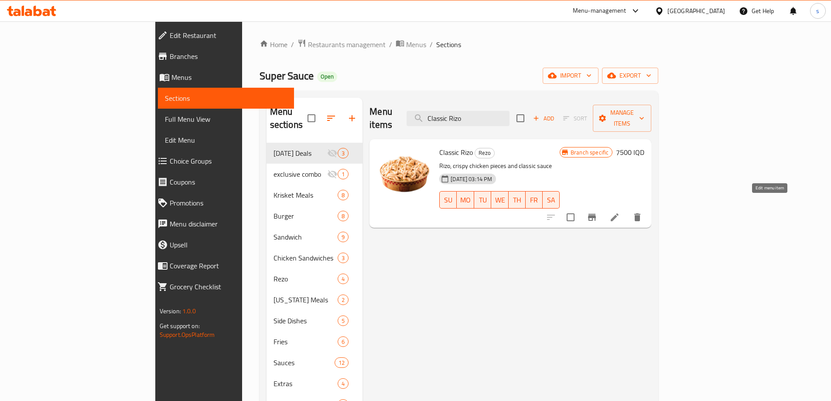
type input "Classic Rizo"
click at [620, 212] on icon at bounding box center [614, 217] width 10 height 10
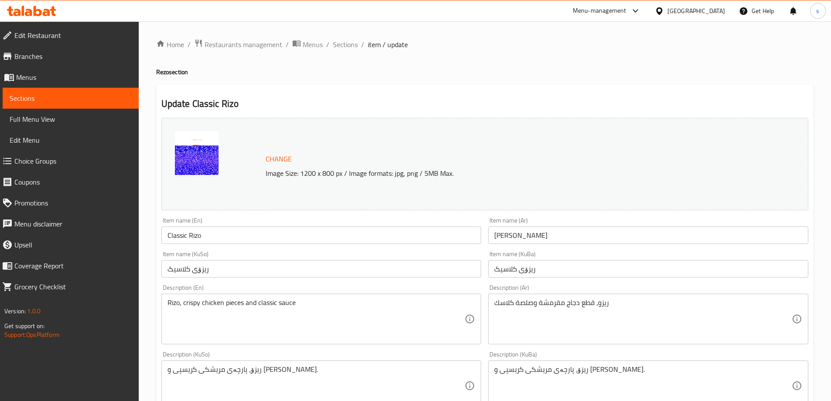
click at [43, 102] on span "Sections" at bounding box center [71, 98] width 122 height 10
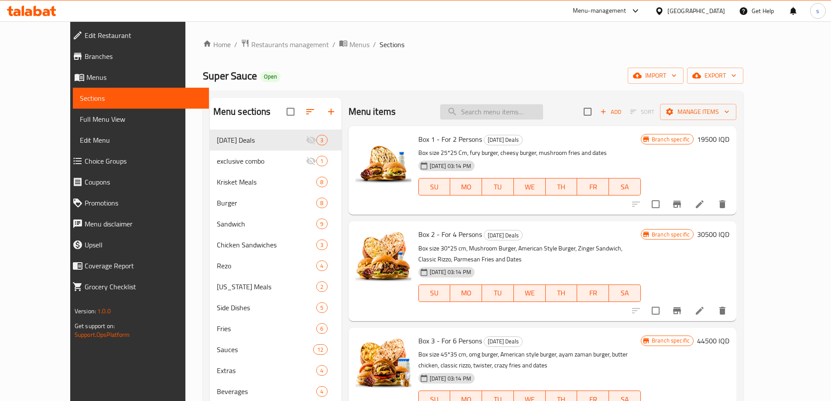
click at [523, 110] on input "search" at bounding box center [491, 111] width 103 height 15
paste input "Twister Sandwich"
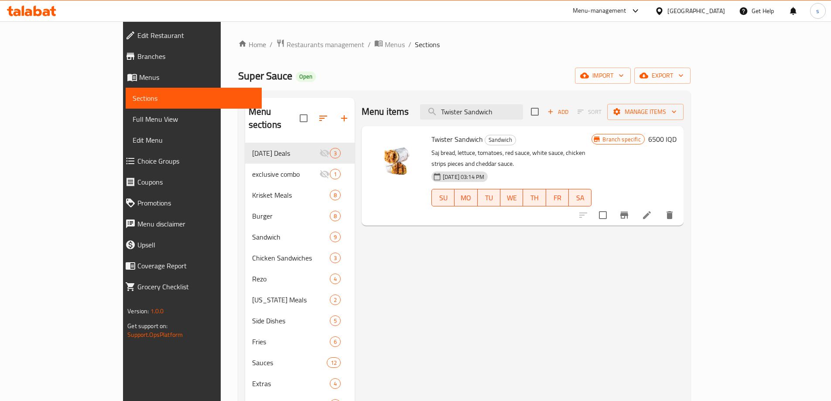
type input "Twister Sandwich"
click at [659, 207] on li at bounding box center [646, 215] width 24 height 16
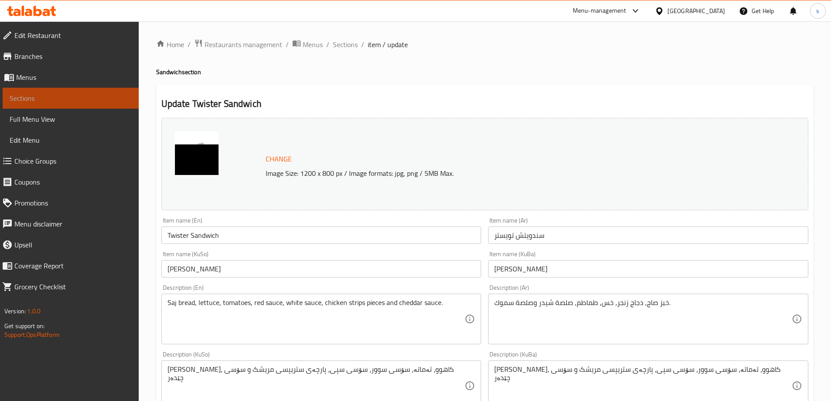
click at [89, 91] on link "Sections" at bounding box center [71, 98] width 136 height 21
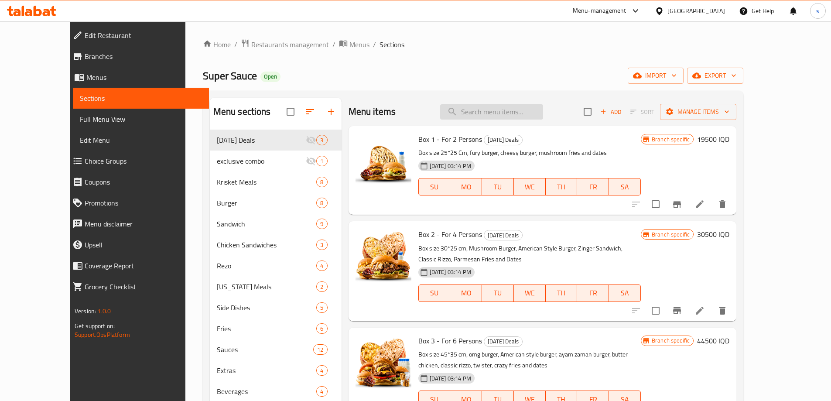
click at [532, 114] on input "search" at bounding box center [491, 111] width 103 height 15
paste input "K Burger"
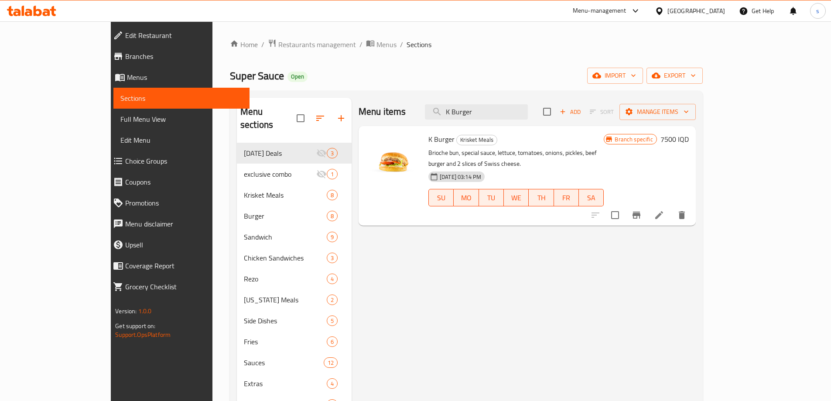
type input "K Burger"
click at [671, 207] on li at bounding box center [659, 215] width 24 height 16
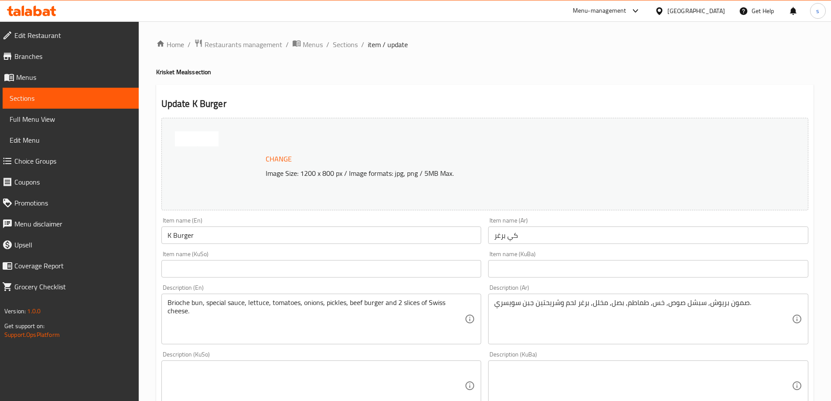
click at [85, 96] on span "Sections" at bounding box center [71, 98] width 122 height 10
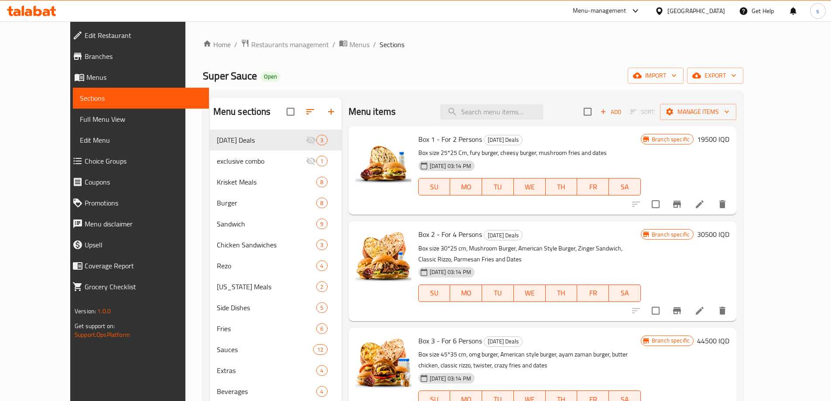
click at [515, 103] on div "Menu items Add Sort Manage items" at bounding box center [542, 112] width 388 height 28
click at [517, 107] on input "search" at bounding box center [491, 111] width 103 height 15
click at [517, 108] on input "search" at bounding box center [491, 111] width 103 height 15
paste input "Nashvile K Combo"
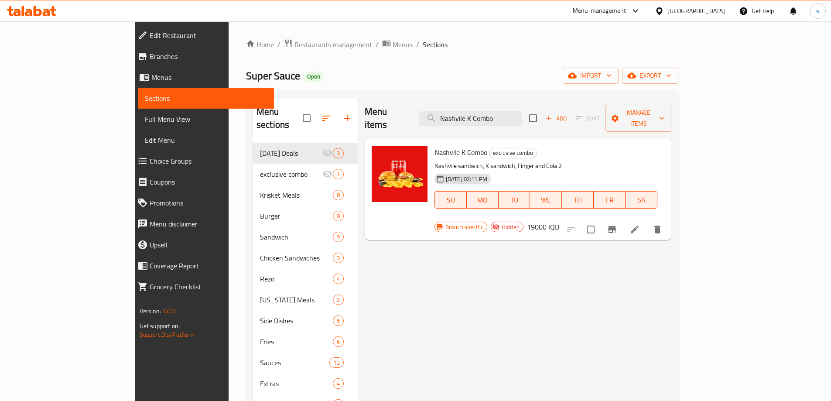
type input "Nashvile K Combo"
click at [638, 225] on icon at bounding box center [634, 229] width 8 height 8
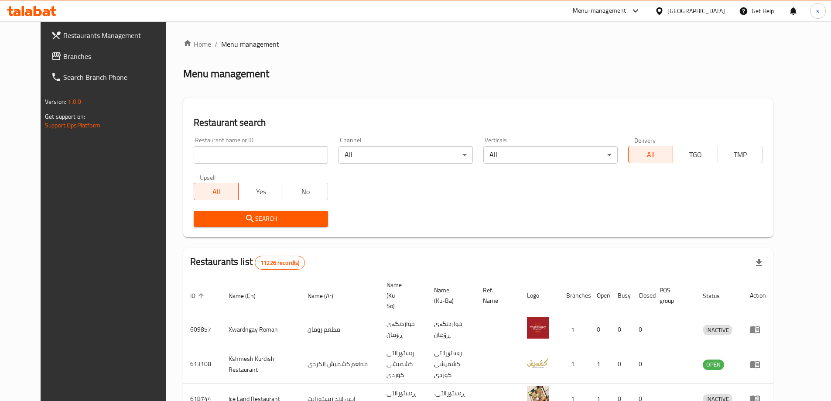
click at [198, 156] on input "search" at bounding box center [261, 154] width 134 height 17
paste input "699187"
type input "699187"
click button "Search" at bounding box center [261, 219] width 134 height 16
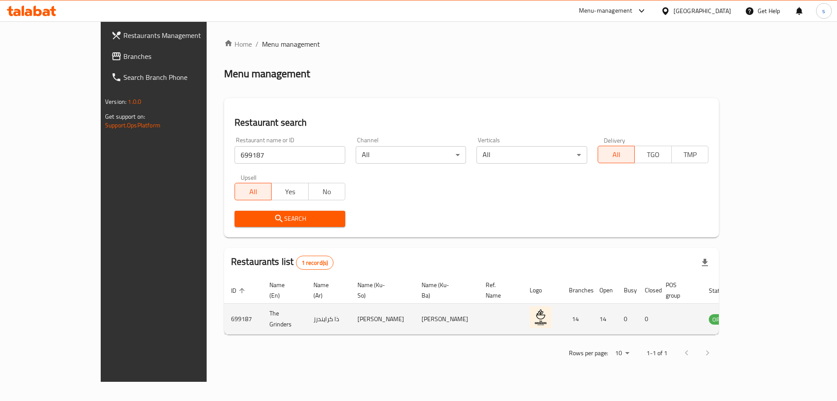
click at [765, 316] on icon "enhanced table" at bounding box center [760, 319] width 10 height 7
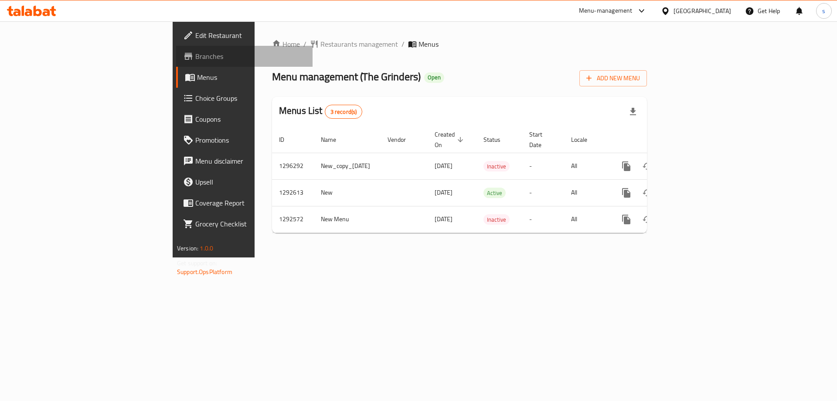
click at [195, 61] on span "Branches" at bounding box center [250, 56] width 110 height 10
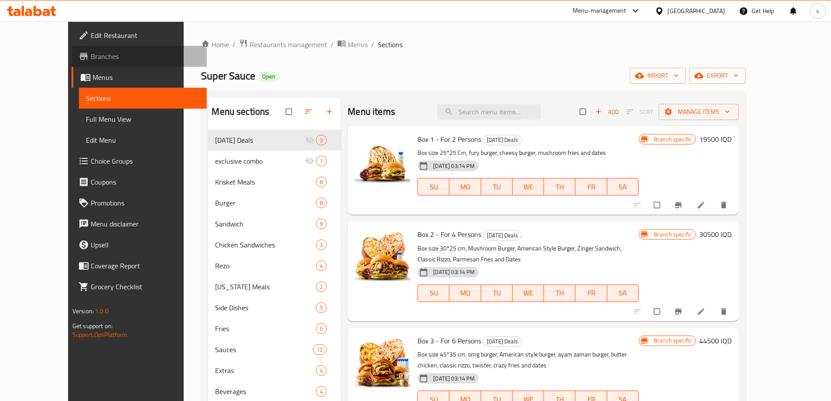
click at [91, 61] on span "Branches" at bounding box center [145, 56] width 109 height 10
